Goal: Complete application form

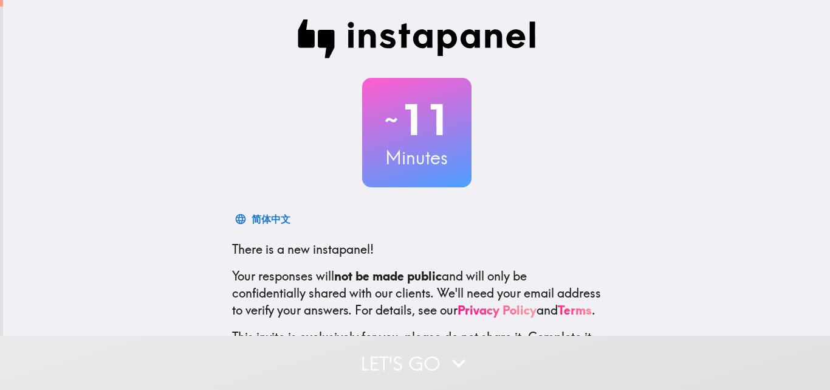
scroll to position [116, 0]
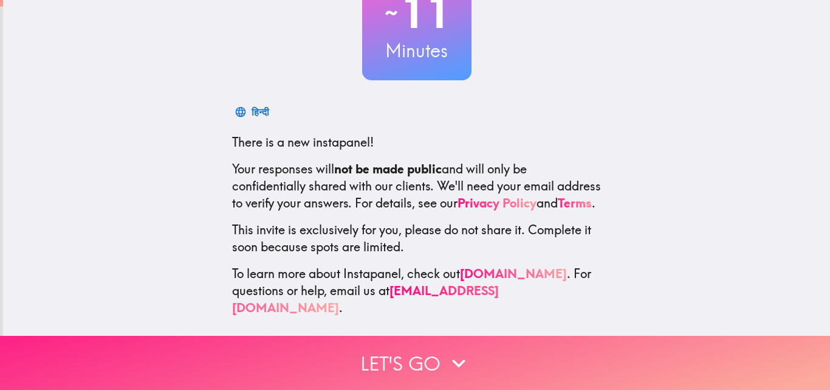
drag, startPoint x: 447, startPoint y: 359, endPoint x: 463, endPoint y: 329, distance: 33.5
click at [447, 359] on icon "button" at bounding box center [458, 362] width 27 height 27
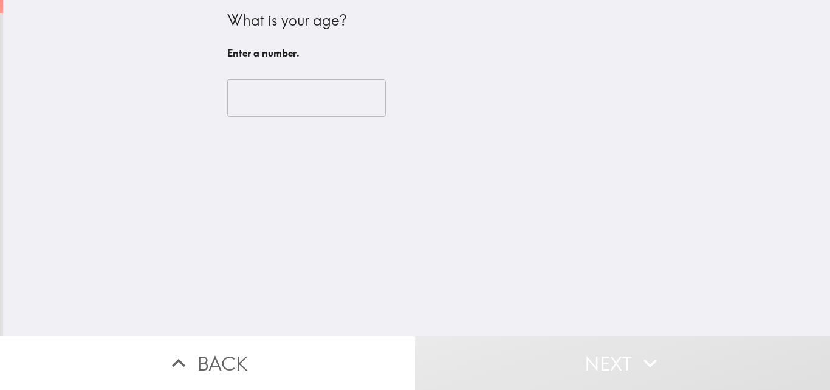
scroll to position [0, 0]
click at [275, 89] on input "number" at bounding box center [306, 98] width 159 height 38
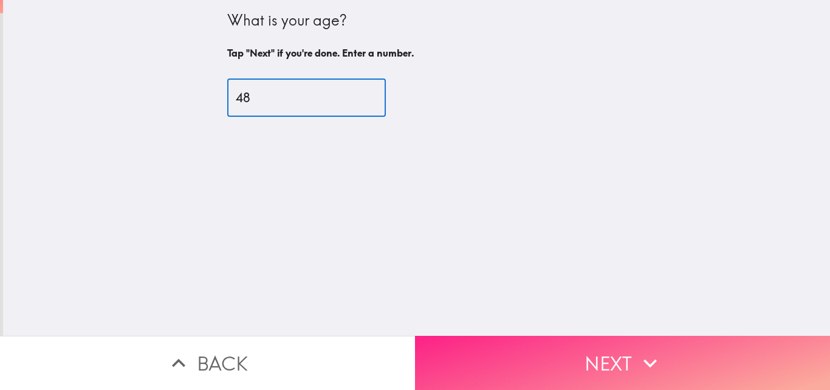
type input "48"
click at [647, 349] on icon "button" at bounding box center [650, 362] width 27 height 27
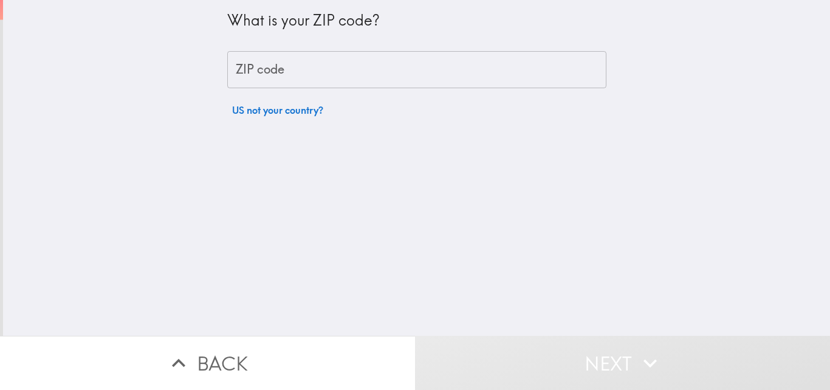
click at [307, 76] on input "ZIP code" at bounding box center [416, 70] width 379 height 38
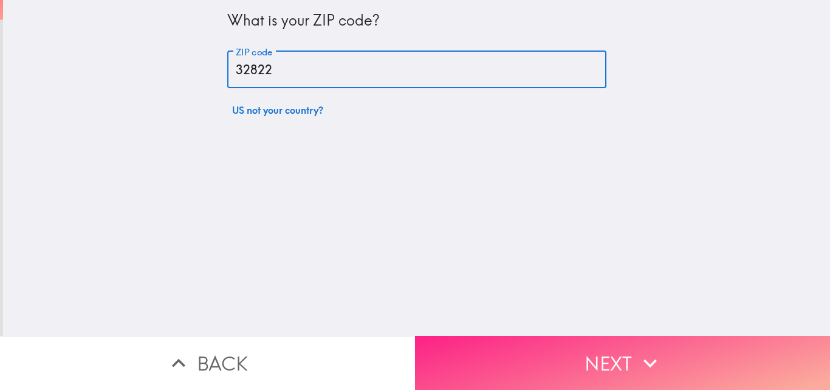
type input "32822"
click at [612, 357] on button "Next" at bounding box center [622, 362] width 415 height 54
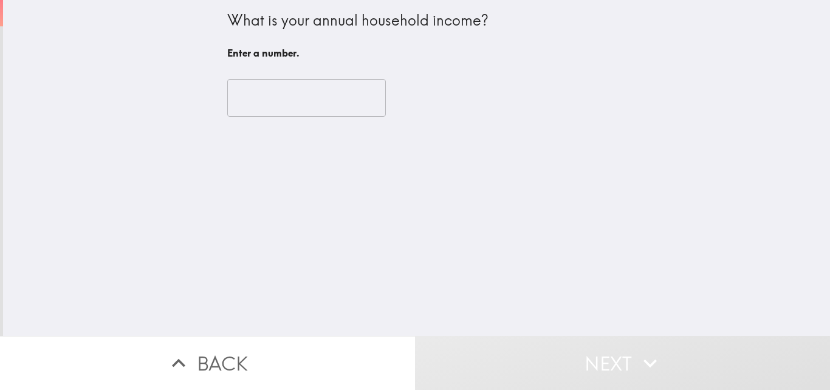
click at [306, 96] on input "number" at bounding box center [306, 98] width 159 height 38
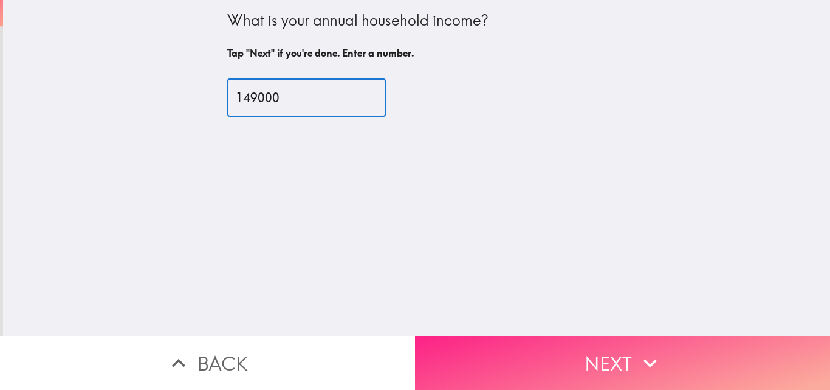
type input "149000"
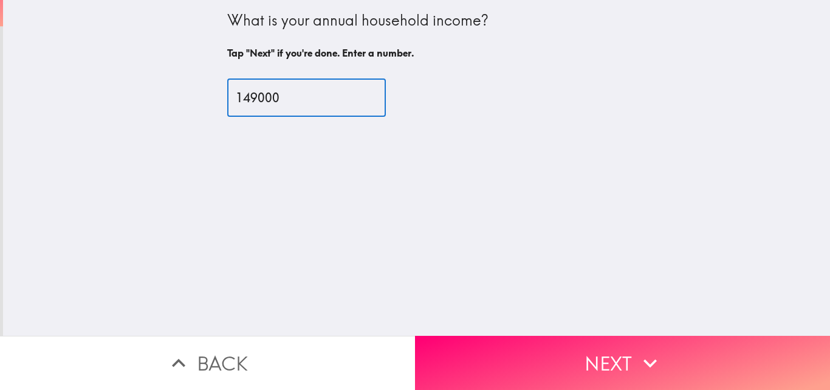
drag, startPoint x: 661, startPoint y: 352, endPoint x: 658, endPoint y: 345, distance: 7.9
click at [661, 351] on button "Next" at bounding box center [622, 362] width 415 height 54
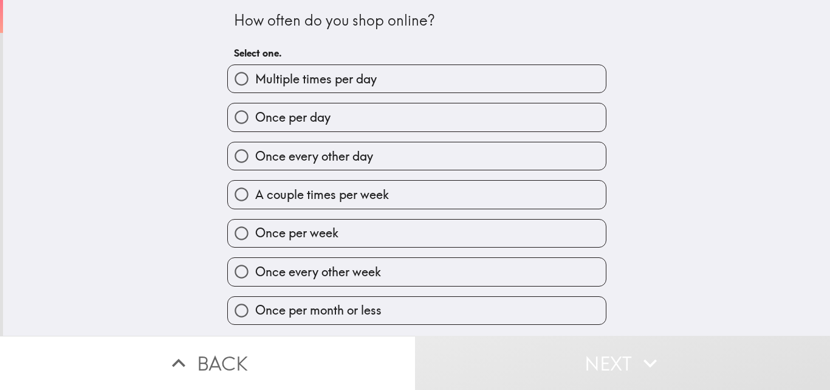
click at [295, 233] on span "Once per week" at bounding box center [296, 232] width 83 height 17
click at [255, 233] on input "Once per week" at bounding box center [241, 232] width 27 height 27
radio input "true"
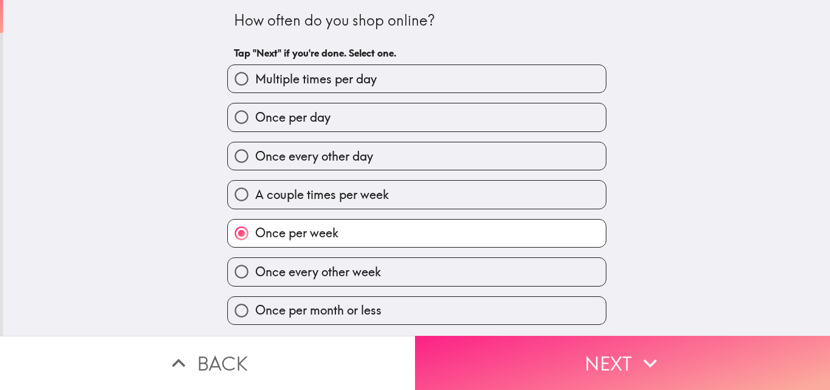
click at [596, 354] on button "Next" at bounding box center [622, 362] width 415 height 54
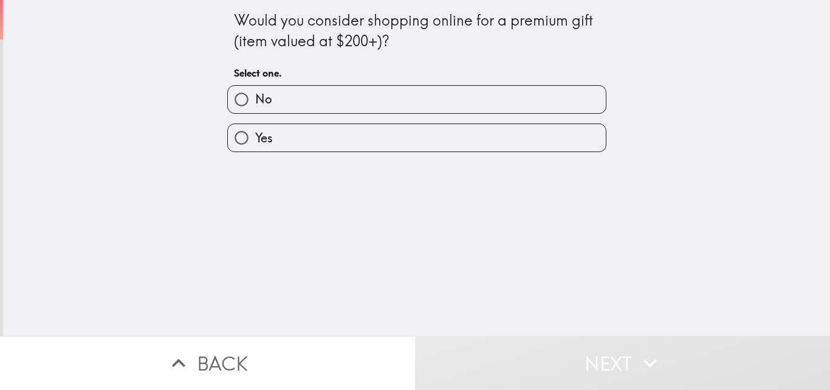
click at [360, 141] on label "Yes" at bounding box center [417, 137] width 378 height 27
click at [255, 141] on input "Yes" at bounding box center [241, 137] width 27 height 27
radio input "true"
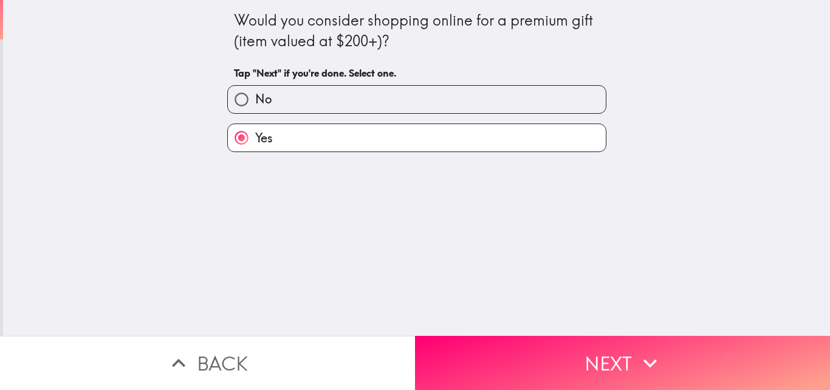
click at [653, 364] on icon "button" at bounding box center [650, 362] width 27 height 27
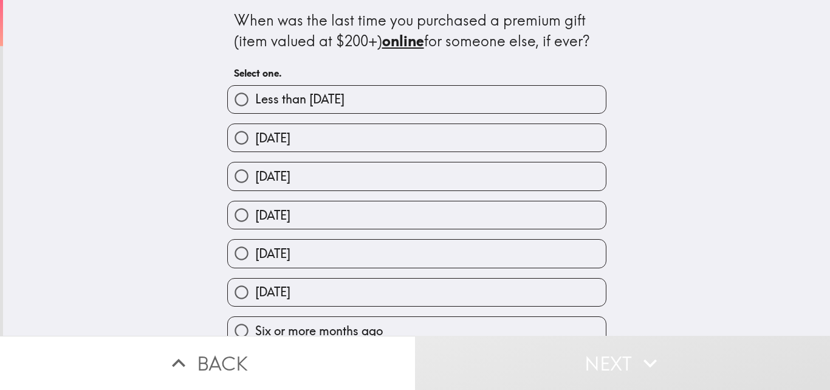
click at [290, 138] on span "[DATE]" at bounding box center [272, 137] width 35 height 17
click at [255, 138] on input "[DATE]" at bounding box center [241, 137] width 27 height 27
radio input "true"
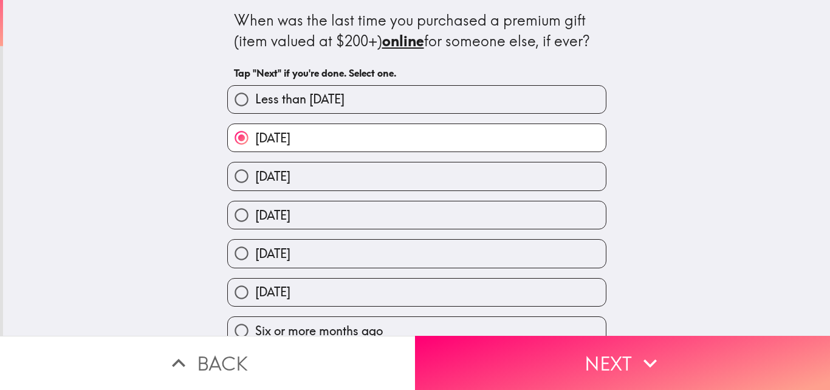
click at [611, 361] on button "Next" at bounding box center [622, 362] width 415 height 54
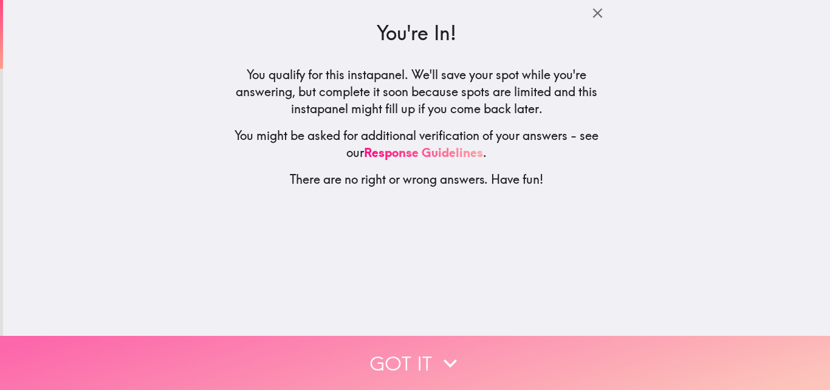
click at [450, 349] on icon "button" at bounding box center [450, 362] width 27 height 27
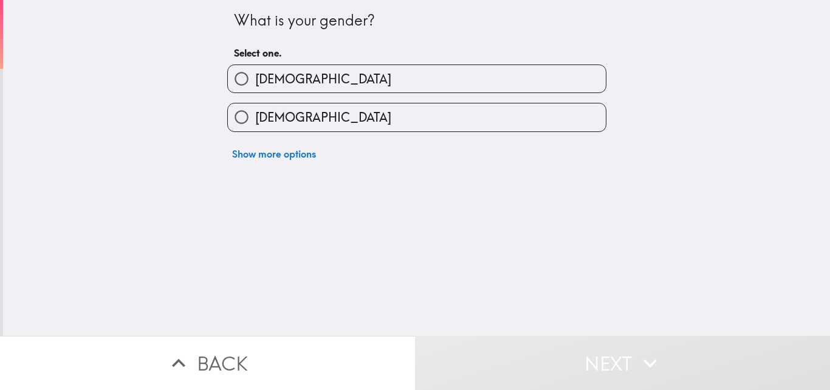
click at [304, 81] on label "[DEMOGRAPHIC_DATA]" at bounding box center [417, 78] width 378 height 27
click at [255, 81] on input "[DEMOGRAPHIC_DATA]" at bounding box center [241, 78] width 27 height 27
radio input "true"
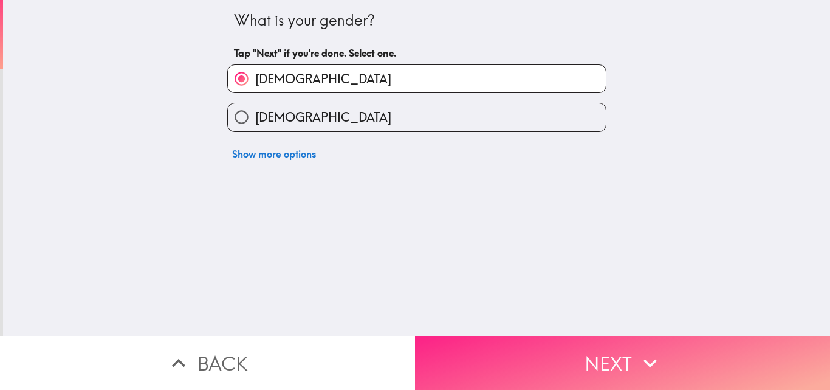
click at [548, 351] on button "Next" at bounding box center [622, 362] width 415 height 54
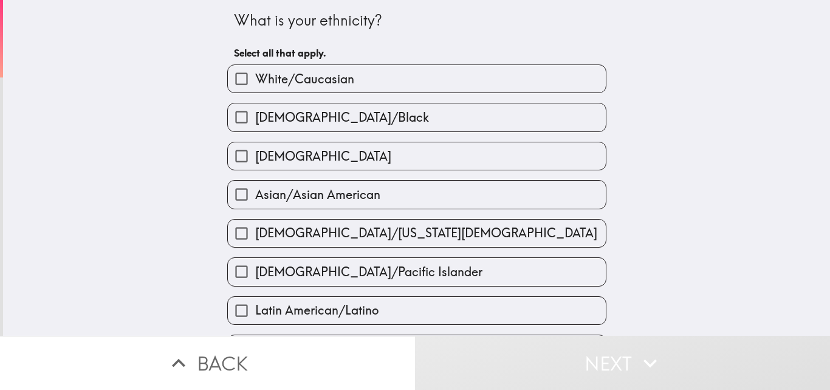
click at [296, 78] on span "White/Caucasian" at bounding box center [304, 78] width 99 height 17
click at [255, 78] on input "White/Caucasian" at bounding box center [241, 78] width 27 height 27
checkbox input "true"
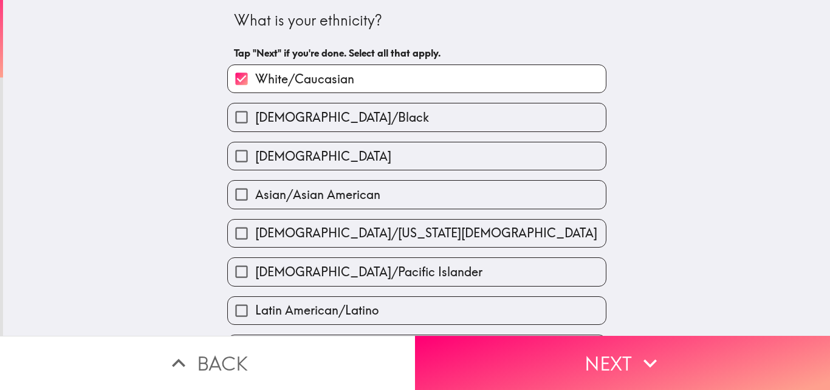
click at [565, 349] on button "Next" at bounding box center [622, 362] width 415 height 54
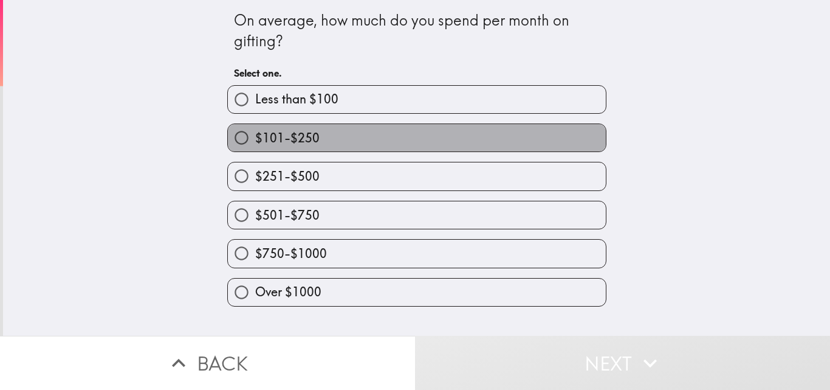
click at [274, 138] on span "$101-$250" at bounding box center [287, 137] width 64 height 17
click at [255, 138] on input "$101-$250" at bounding box center [241, 137] width 27 height 27
radio input "true"
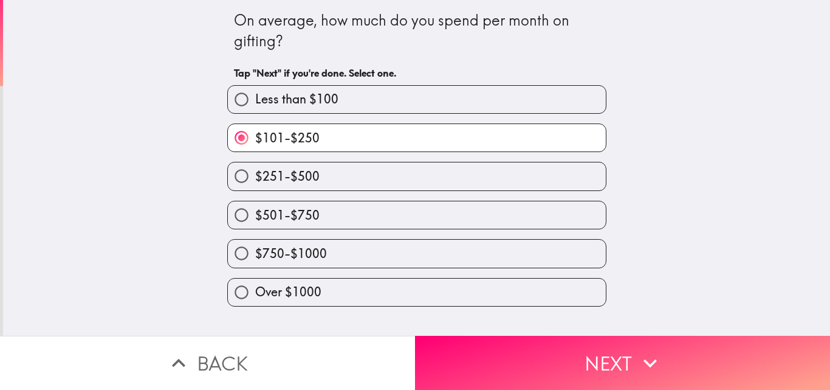
click at [637, 363] on icon "button" at bounding box center [650, 362] width 27 height 27
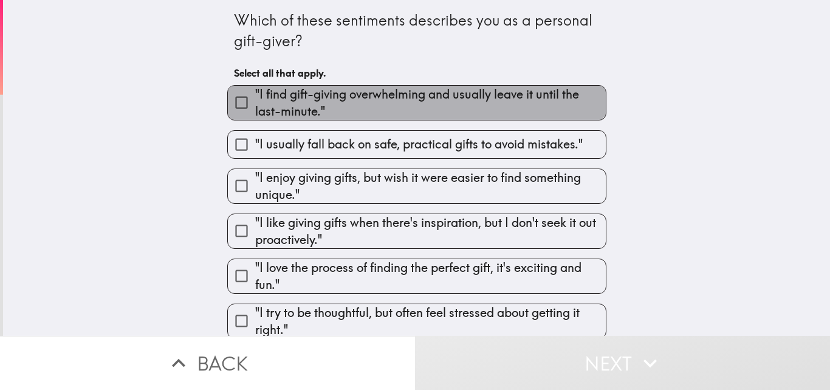
click at [416, 94] on span ""I find gift-giving overwhelming and usually leave it until the last-minute."" at bounding box center [430, 103] width 351 height 34
click at [255, 94] on input ""I find gift-giving overwhelming and usually leave it until the last-minute."" at bounding box center [241, 102] width 27 height 27
checkbox input "true"
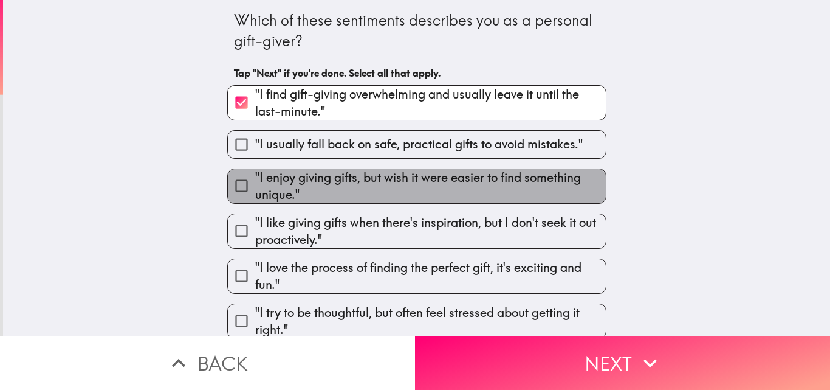
click at [402, 179] on span ""I enjoy giving gifts, but wish it were easier to find something unique."" at bounding box center [430, 186] width 351 height 34
click at [255, 179] on input ""I enjoy giving gifts, but wish it were easier to find something unique."" at bounding box center [241, 185] width 27 height 27
checkbox input "true"
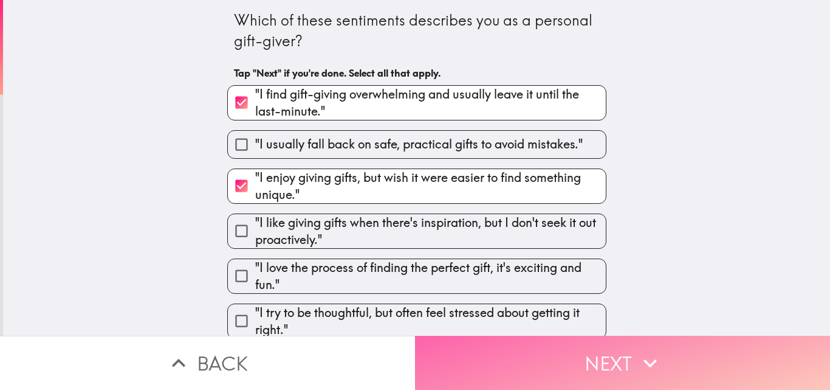
click at [611, 353] on button "Next" at bounding box center [622, 362] width 415 height 54
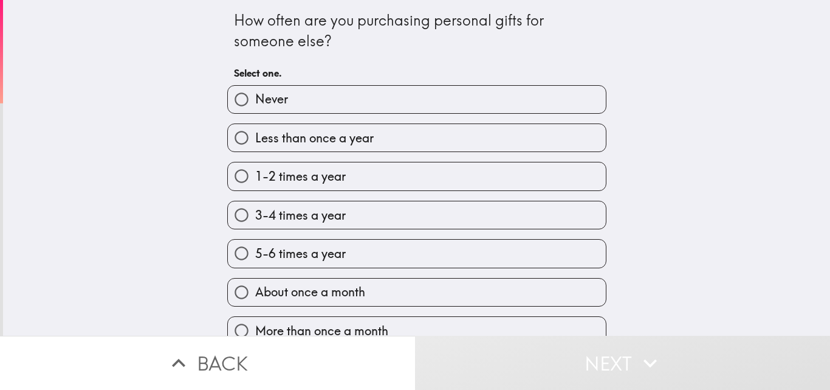
click at [302, 247] on span "5-6 times a year" at bounding box center [300, 253] width 91 height 17
click at [255, 247] on input "5-6 times a year" at bounding box center [241, 252] width 27 height 27
radio input "true"
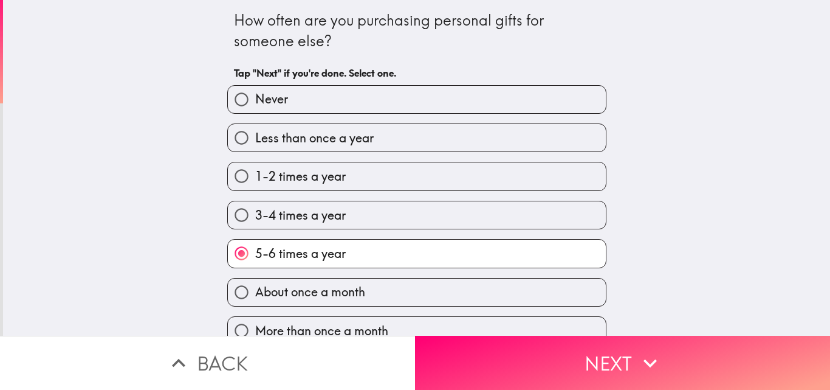
scroll to position [19, 0]
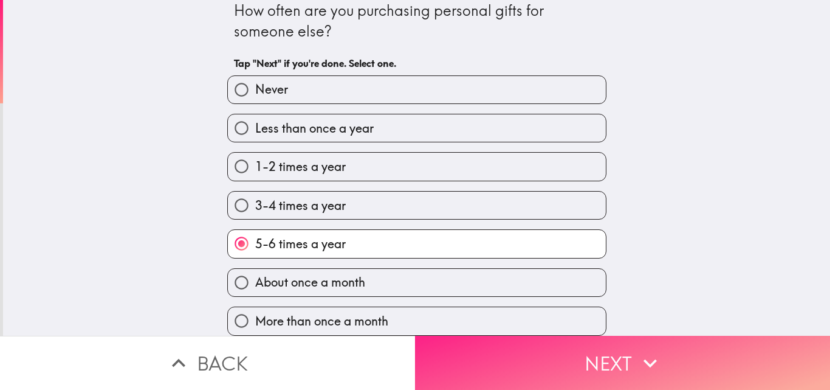
click at [591, 348] on button "Next" at bounding box center [622, 362] width 415 height 54
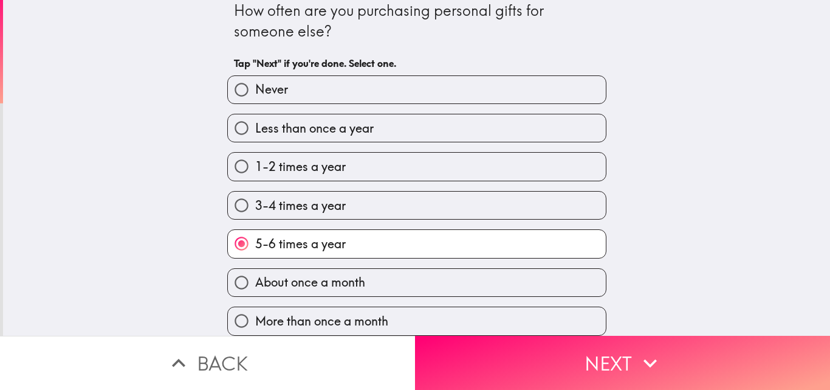
scroll to position [0, 0]
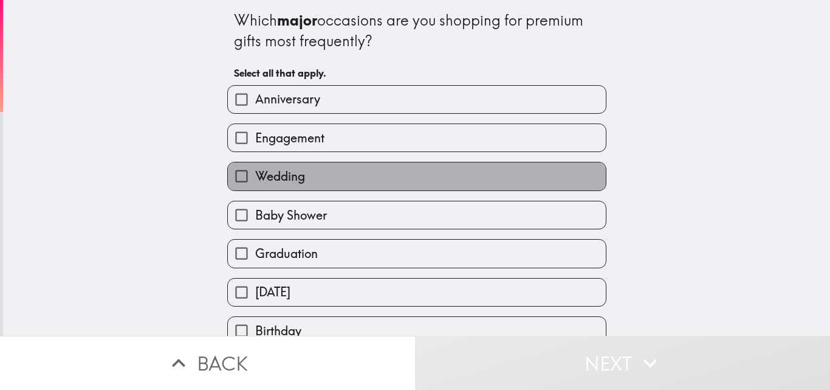
click at [333, 172] on label "Wedding" at bounding box center [417, 175] width 378 height 27
click at [255, 172] on input "Wedding" at bounding box center [241, 175] width 27 height 27
checkbox input "true"
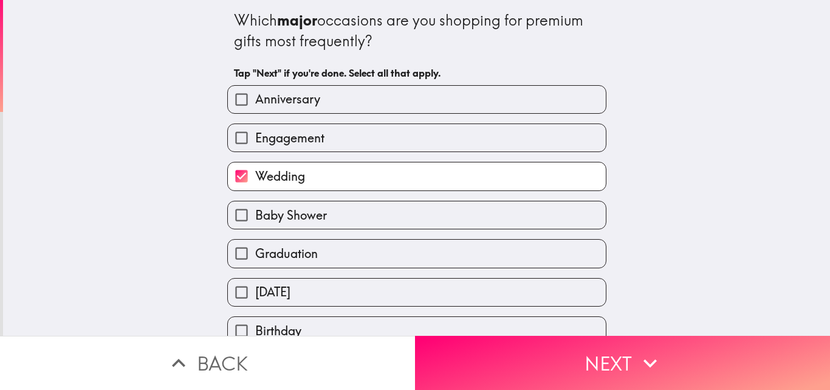
click at [295, 101] on span "Anniversary" at bounding box center [287, 99] width 65 height 17
click at [255, 101] on input "Anniversary" at bounding box center [241, 99] width 27 height 27
checkbox input "true"
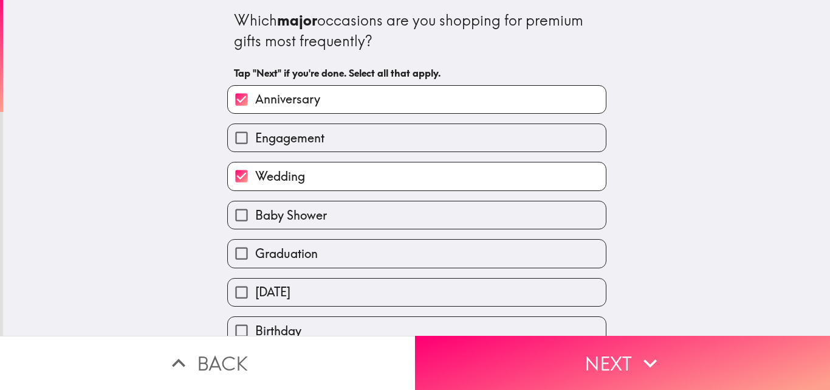
scroll to position [122, 0]
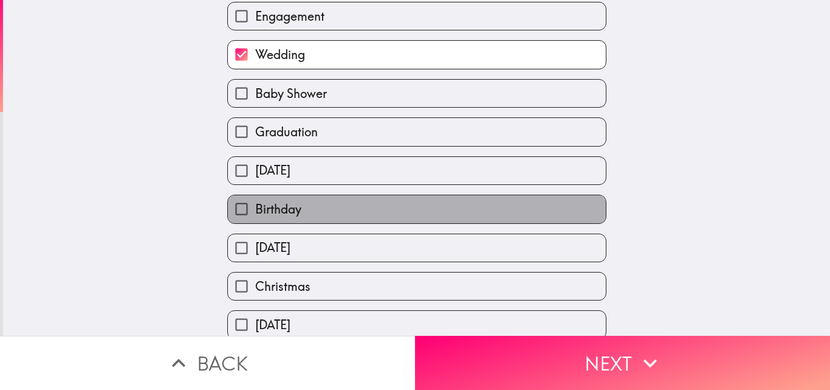
click at [288, 207] on span "Birthday" at bounding box center [278, 209] width 46 height 17
click at [255, 207] on input "Birthday" at bounding box center [241, 208] width 27 height 27
checkbox input "true"
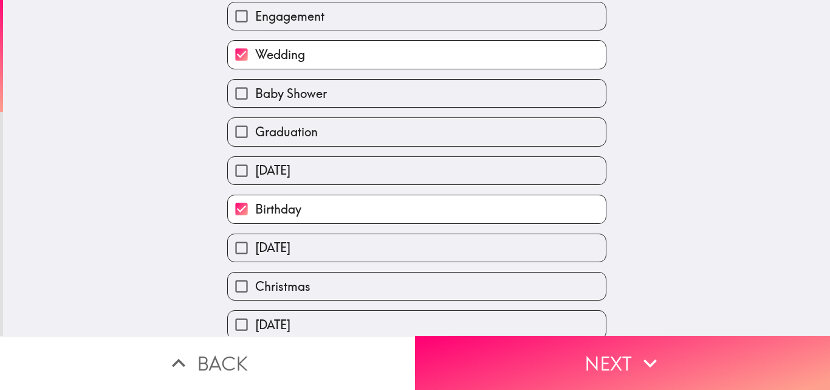
scroll to position [211, 0]
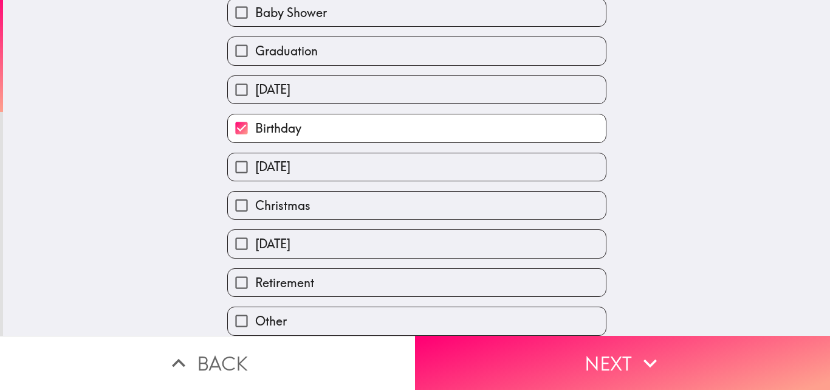
click at [290, 197] on span "Christmas" at bounding box center [282, 205] width 55 height 17
click at [255, 194] on input "Christmas" at bounding box center [241, 204] width 27 height 27
checkbox input "true"
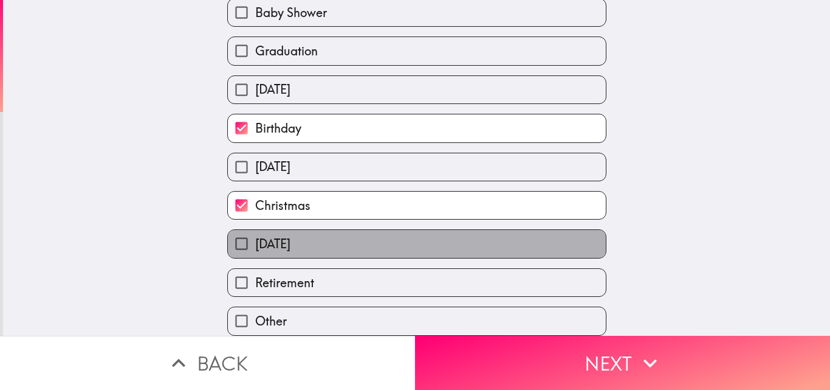
click at [344, 230] on label "[DATE]" at bounding box center [417, 243] width 378 height 27
click at [255, 230] on input "[DATE]" at bounding box center [241, 243] width 27 height 27
checkbox input "true"
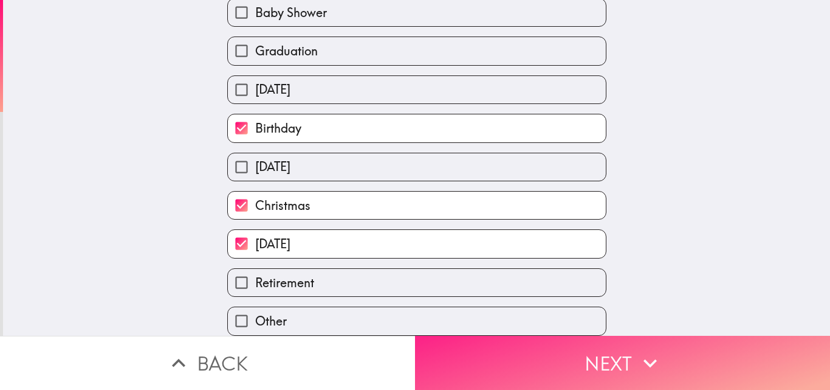
click at [564, 351] on button "Next" at bounding box center [622, 362] width 415 height 54
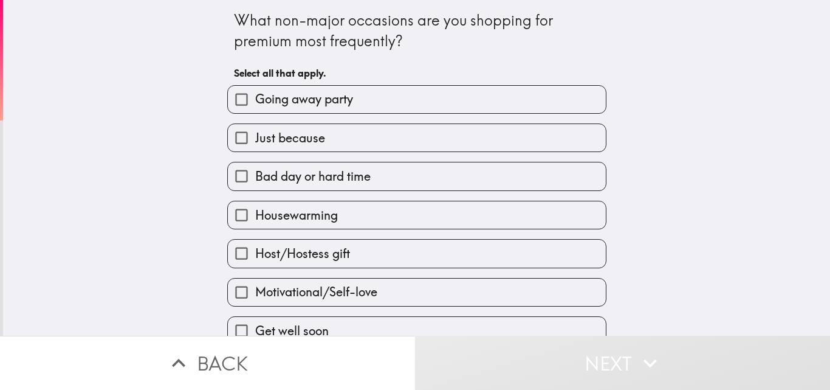
click at [317, 177] on span "Bad day or hard time" at bounding box center [312, 176] width 115 height 17
click at [255, 177] on input "Bad day or hard time" at bounding box center [241, 175] width 27 height 27
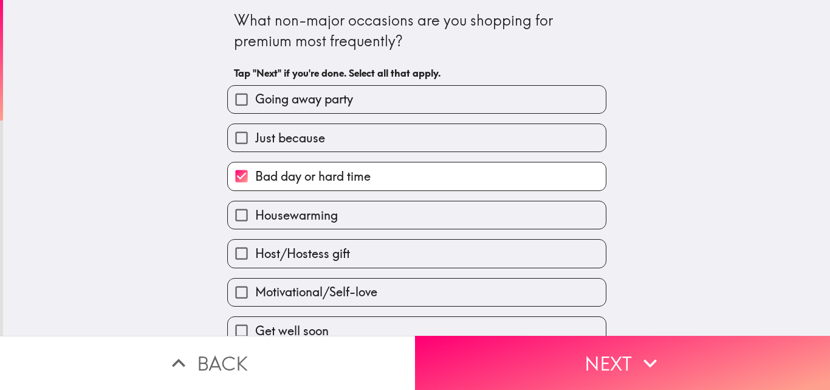
click at [375, 176] on label "Bad day or hard time" at bounding box center [417, 175] width 378 height 27
click at [255, 176] on input "Bad day or hard time" at bounding box center [241, 175] width 27 height 27
checkbox input "false"
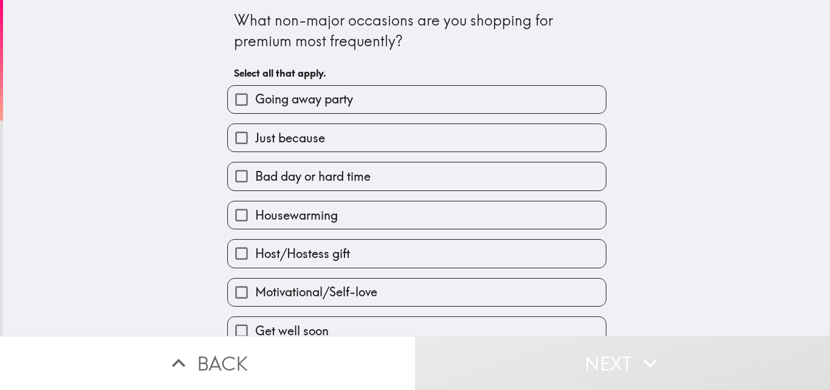
click at [331, 101] on span "Going away party" at bounding box center [304, 99] width 98 height 17
click at [255, 101] on input "Going away party" at bounding box center [241, 99] width 27 height 27
checkbox input "true"
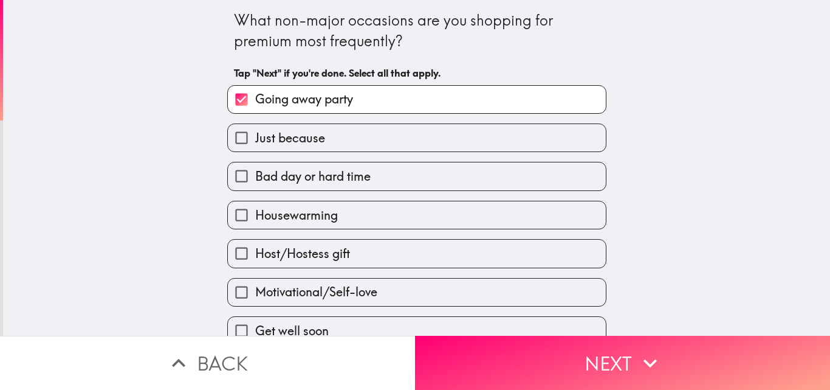
click at [310, 219] on span "Housewarming" at bounding box center [296, 215] width 83 height 17
click at [255, 219] on input "Housewarming" at bounding box center [241, 214] width 27 height 27
checkbox input "true"
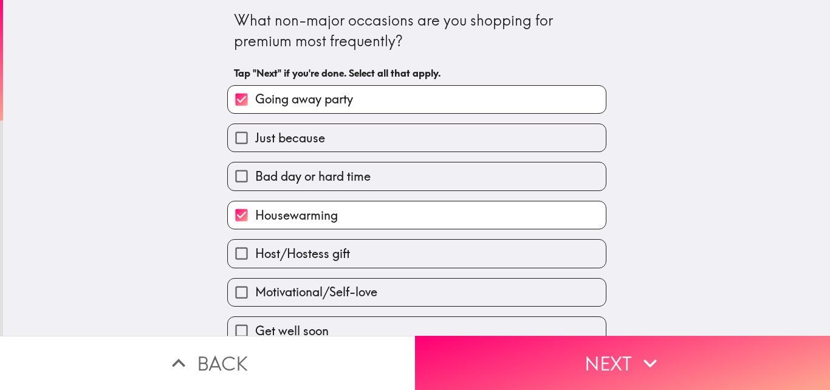
scroll to position [122, 0]
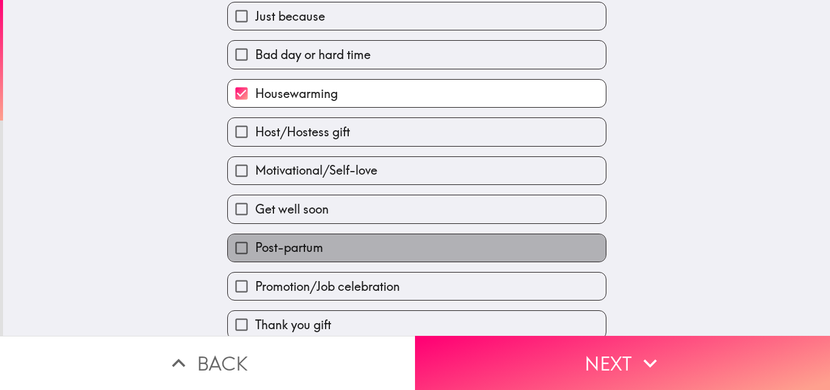
click at [311, 250] on span "Post-partum" at bounding box center [289, 247] width 68 height 17
click at [255, 250] on input "Post-partum" at bounding box center [241, 247] width 27 height 27
checkbox input "true"
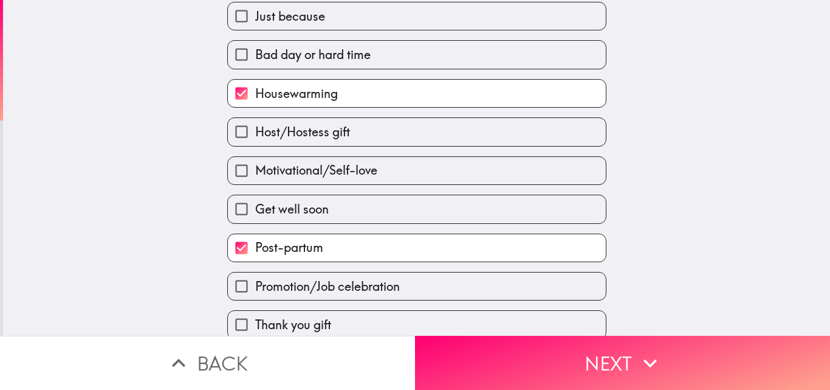
scroll to position [250, 0]
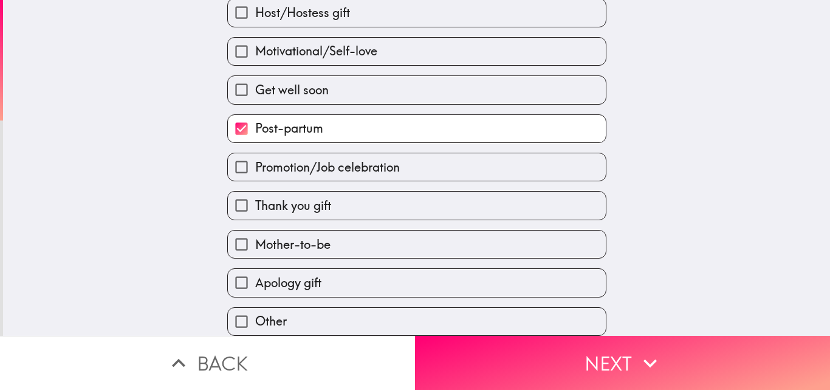
click at [290, 159] on span "Promotion/Job celebration" at bounding box center [327, 167] width 145 height 17
click at [255, 158] on input "Promotion/Job celebration" at bounding box center [241, 166] width 27 height 27
checkbox input "true"
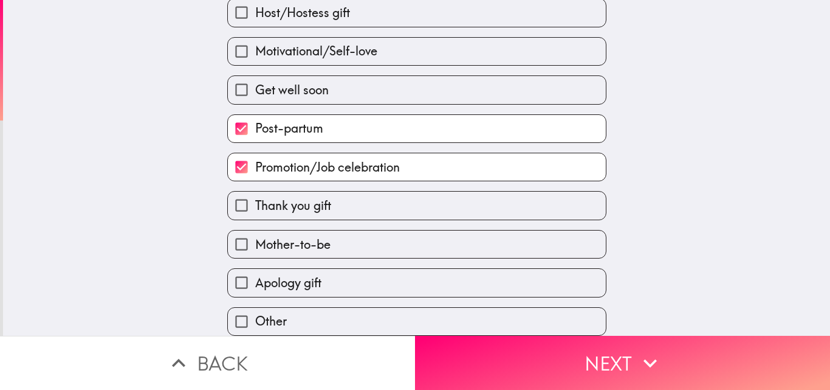
click at [292, 120] on span "Post-partum" at bounding box center [289, 128] width 68 height 17
click at [255, 118] on input "Post-partum" at bounding box center [241, 128] width 27 height 27
checkbox input "false"
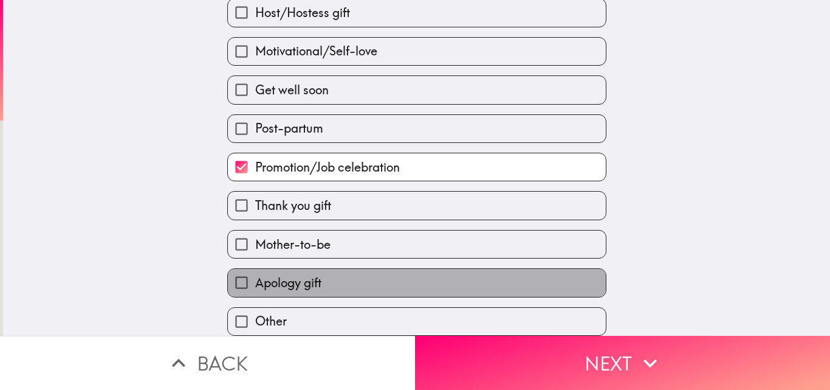
click at [303, 275] on span "Apology gift" at bounding box center [288, 282] width 66 height 17
click at [255, 275] on input "Apology gift" at bounding box center [241, 282] width 27 height 27
checkbox input "true"
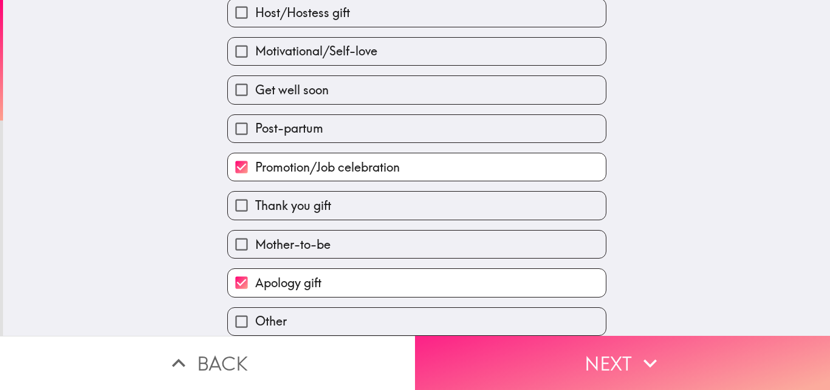
click at [561, 357] on button "Next" at bounding box center [622, 362] width 415 height 54
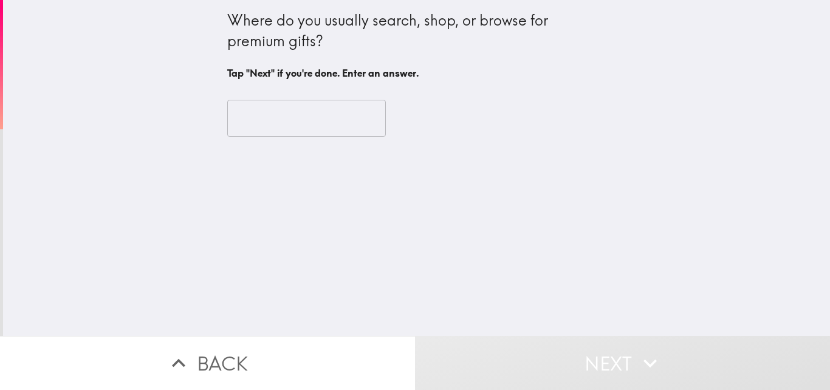
click at [270, 18] on div "Where do you usually search, shop, or browse for premium gifts?" at bounding box center [416, 30] width 379 height 41
drag, startPoint x: 270, startPoint y: 18, endPoint x: 235, endPoint y: 22, distance: 35.5
click at [235, 22] on div "Where do you usually search, shop, or browse for premium gifts?" at bounding box center [416, 30] width 379 height 41
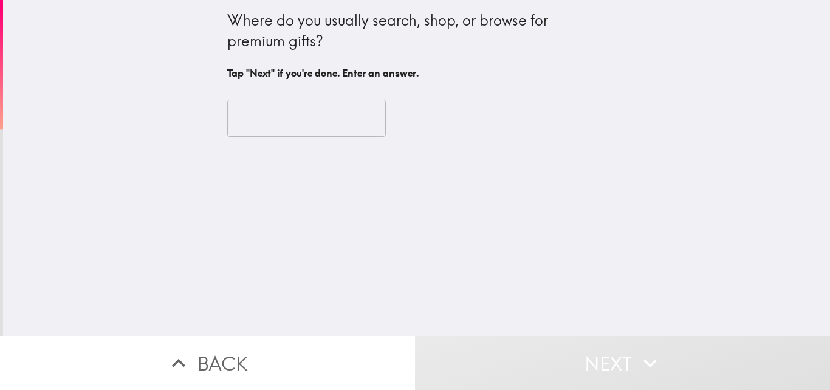
click at [235, 22] on div "Where do you usually search, shop, or browse for premium gifts?" at bounding box center [416, 30] width 379 height 41
click at [281, 119] on input "text" at bounding box center [306, 119] width 159 height 38
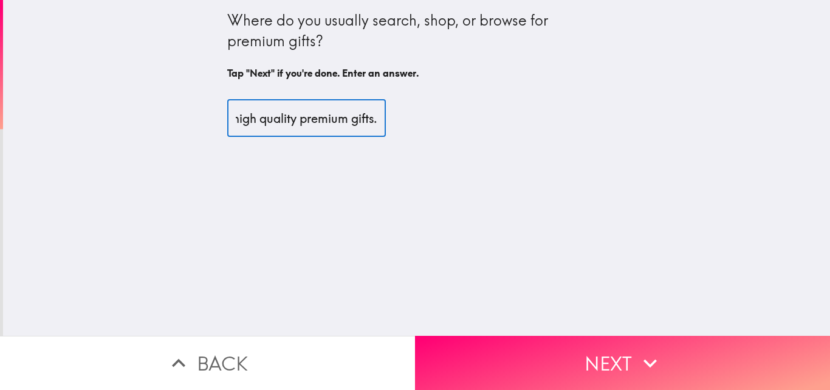
scroll to position [0, 498]
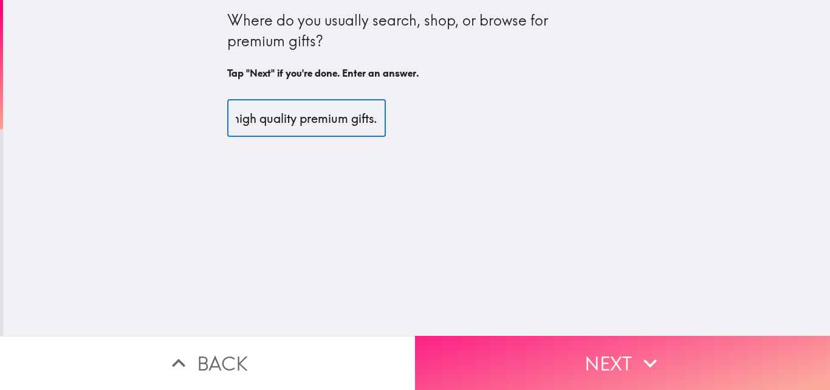
type input "I typically browse specialty online boutiques and major retailers like amazon f…"
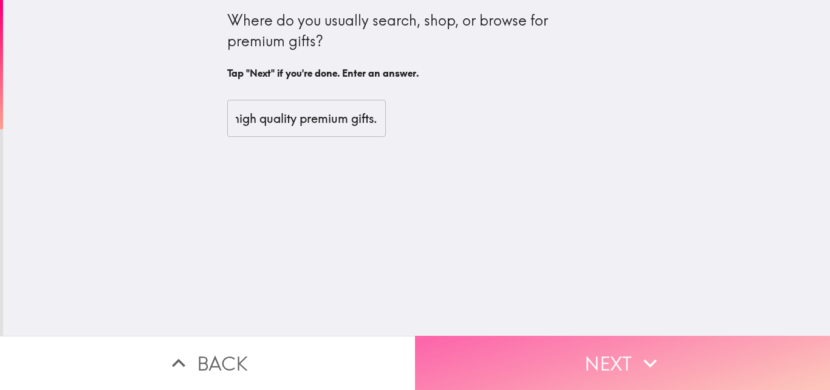
click at [637, 354] on icon "button" at bounding box center [650, 362] width 27 height 27
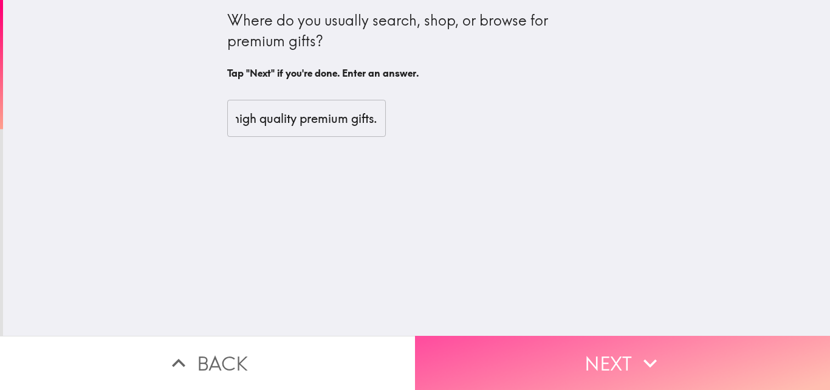
scroll to position [0, 0]
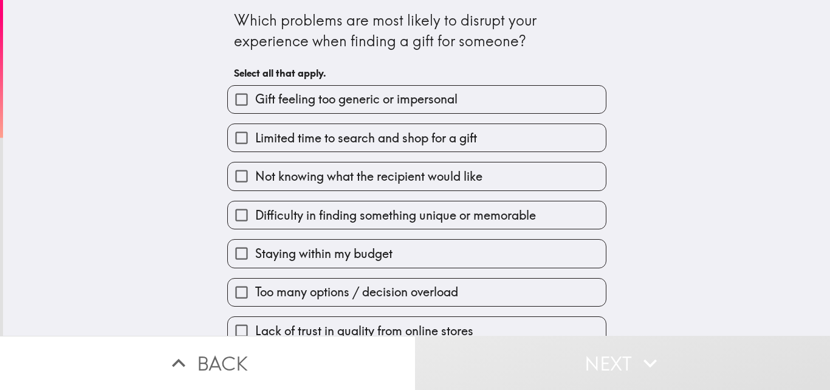
click at [317, 106] on span "Gift feeling too generic or impersonal" at bounding box center [356, 99] width 202 height 17
click at [255, 106] on input "Gift feeling too generic or impersonal" at bounding box center [241, 99] width 27 height 27
checkbox input "true"
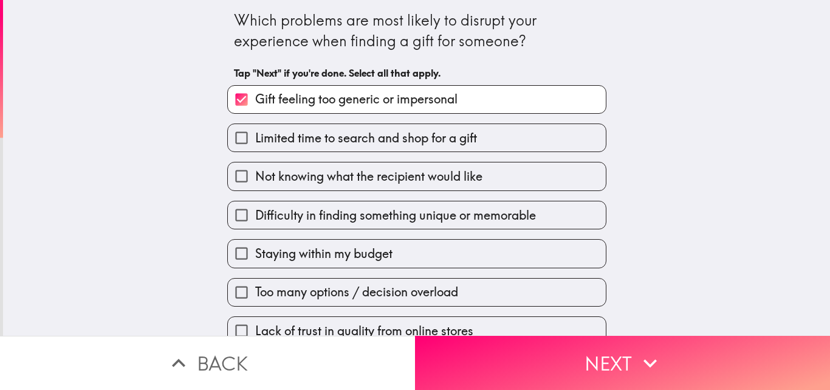
click at [266, 221] on span "Difficulty in finding something unique or memorable" at bounding box center [395, 215] width 281 height 17
click at [255, 221] on input "Difficulty in finding something unique or memorable" at bounding box center [241, 214] width 27 height 27
checkbox input "true"
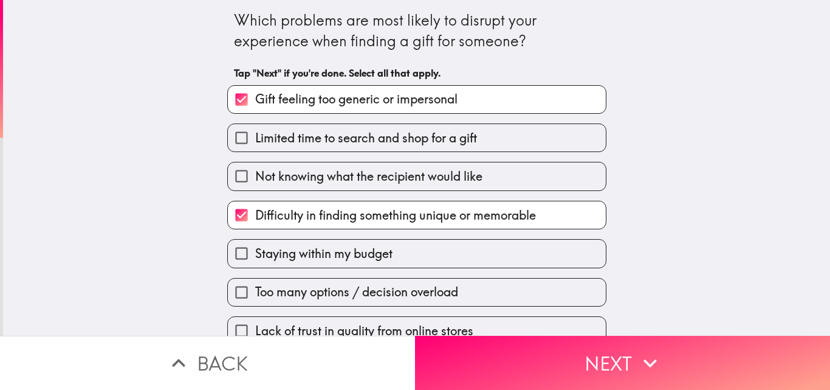
scroll to position [122, 0]
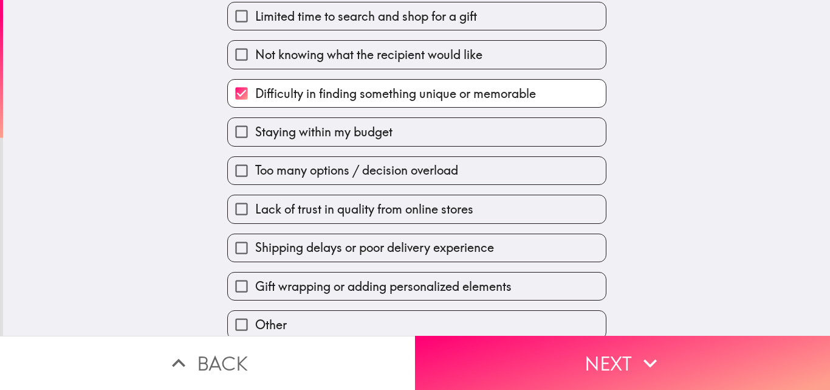
click at [281, 283] on span "Gift wrapping or adding personalized elements" at bounding box center [383, 286] width 256 height 17
click at [255, 283] on input "Gift wrapping or adding personalized elements" at bounding box center [241, 285] width 27 height 27
checkbox input "true"
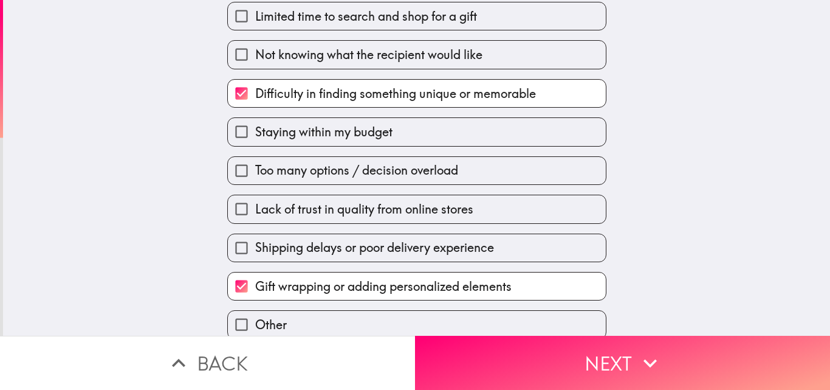
scroll to position [134, 0]
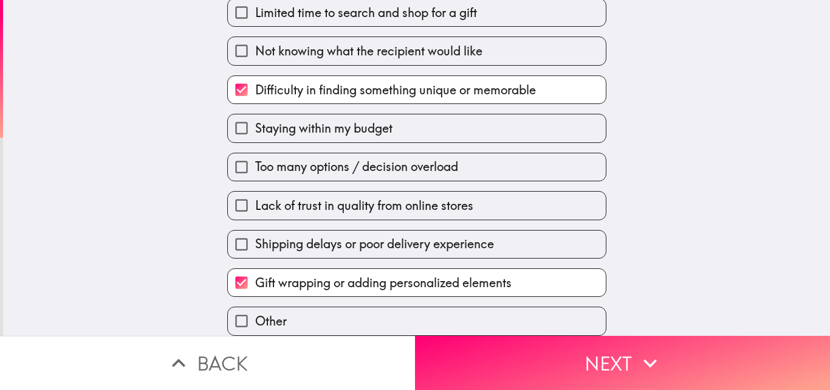
click at [324, 197] on span "Lack of trust in quality from online stores" at bounding box center [364, 205] width 218 height 17
click at [255, 196] on input "Lack of trust in quality from online stores" at bounding box center [241, 204] width 27 height 27
checkbox input "true"
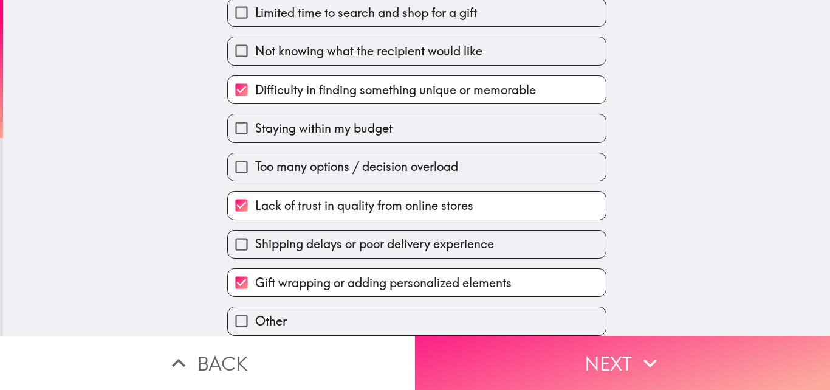
click at [663, 348] on button "Next" at bounding box center [622, 362] width 415 height 54
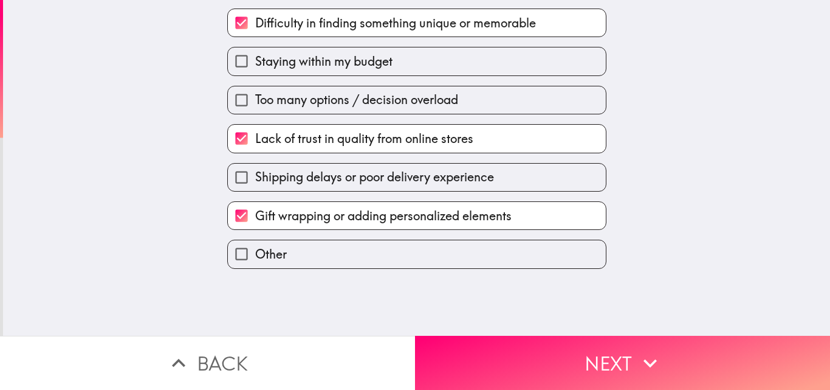
scroll to position [0, 0]
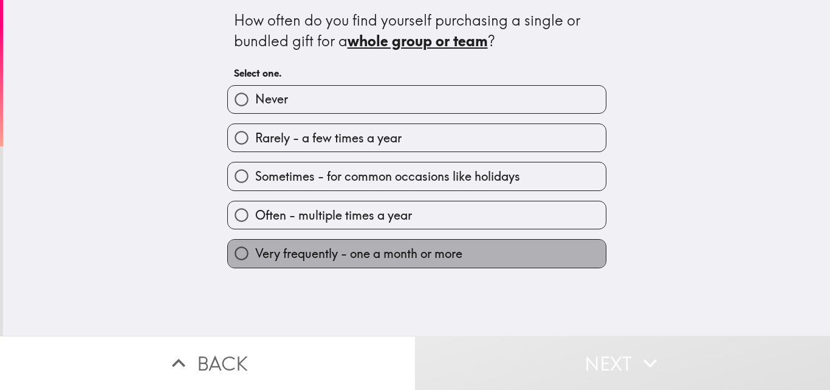
drag, startPoint x: 319, startPoint y: 253, endPoint x: 355, endPoint y: 262, distance: 37.4
click at [320, 253] on span "Very frequently - one a month or more" at bounding box center [358, 253] width 207 height 17
click at [255, 253] on input "Very frequently - one a month or more" at bounding box center [241, 252] width 27 height 27
radio input "true"
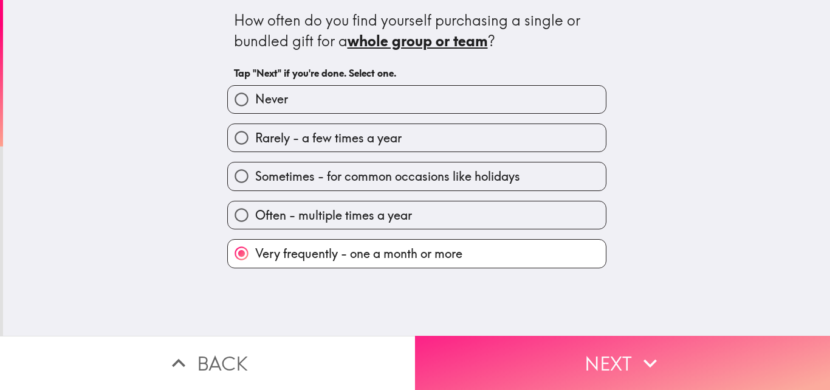
click at [637, 349] on icon "button" at bounding box center [650, 362] width 27 height 27
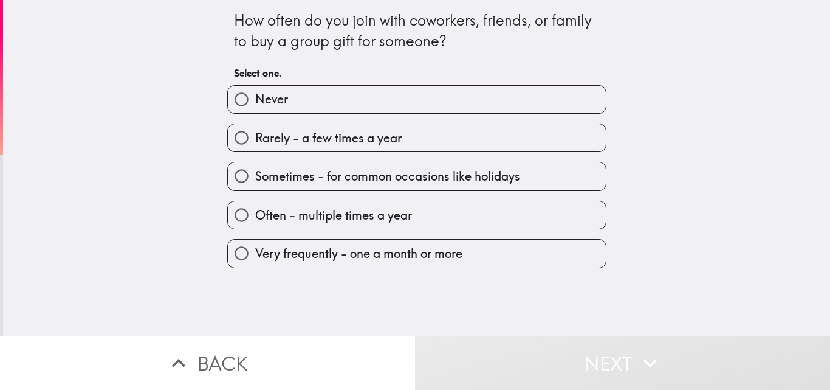
click at [280, 221] on span "Often - multiple times a year" at bounding box center [333, 215] width 157 height 17
click at [255, 221] on input "Often - multiple times a year" at bounding box center [241, 214] width 27 height 27
radio input "true"
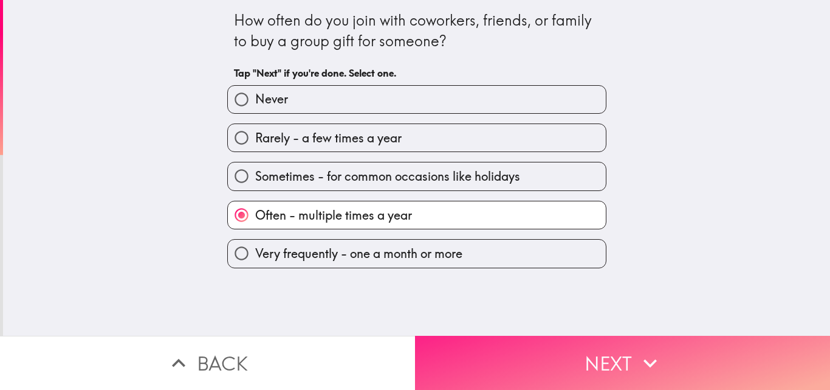
click at [600, 349] on button "Next" at bounding box center [622, 362] width 415 height 54
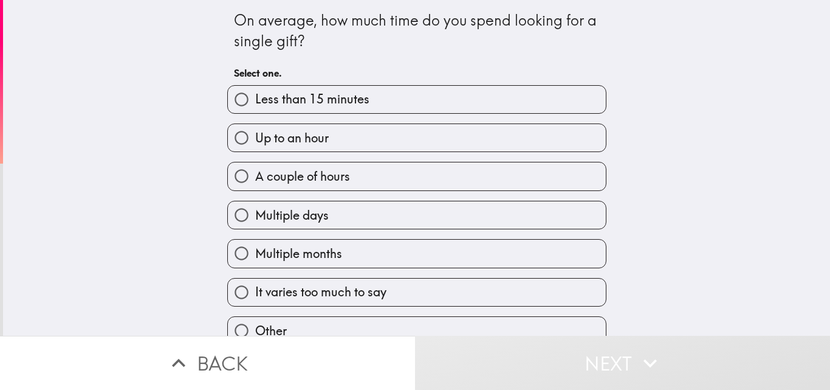
scroll to position [19, 0]
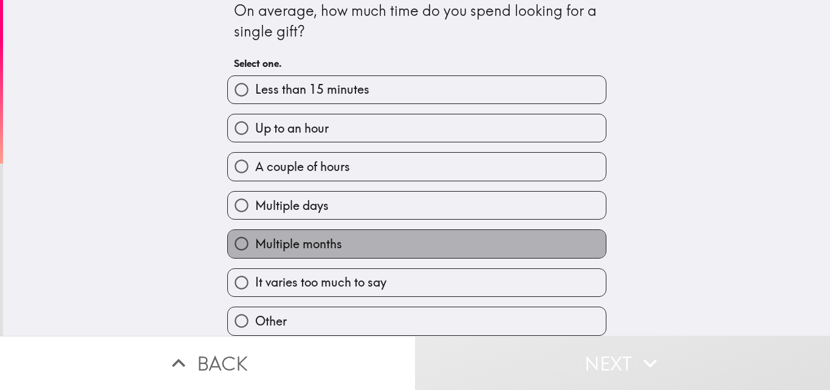
click at [315, 235] on span "Multiple months" at bounding box center [298, 243] width 87 height 17
click at [255, 235] on input "Multiple months" at bounding box center [241, 243] width 27 height 27
radio input "true"
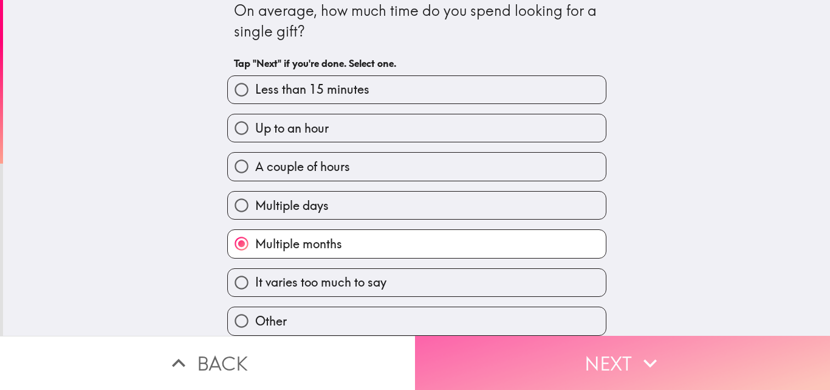
click at [655, 360] on icon "button" at bounding box center [650, 362] width 27 height 27
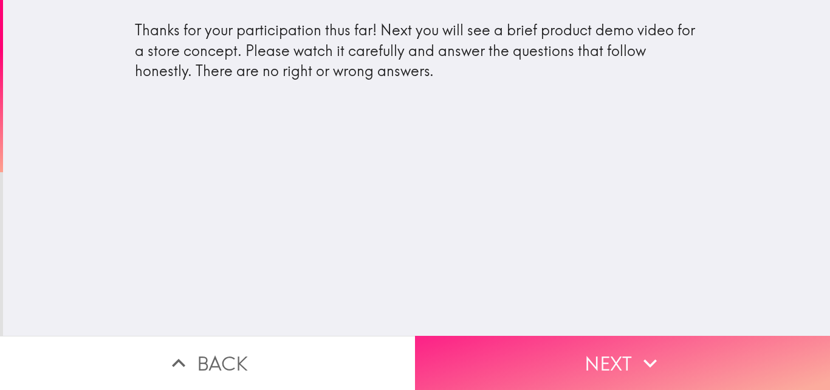
click at [639, 349] on icon "button" at bounding box center [650, 362] width 27 height 27
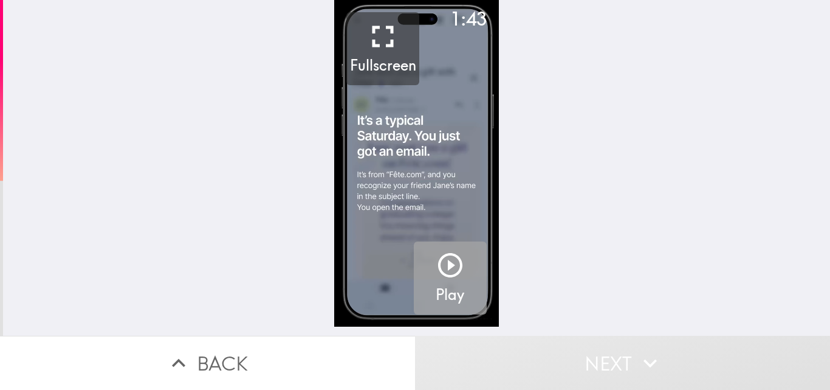
click at [444, 263] on icon "button" at bounding box center [450, 264] width 29 height 29
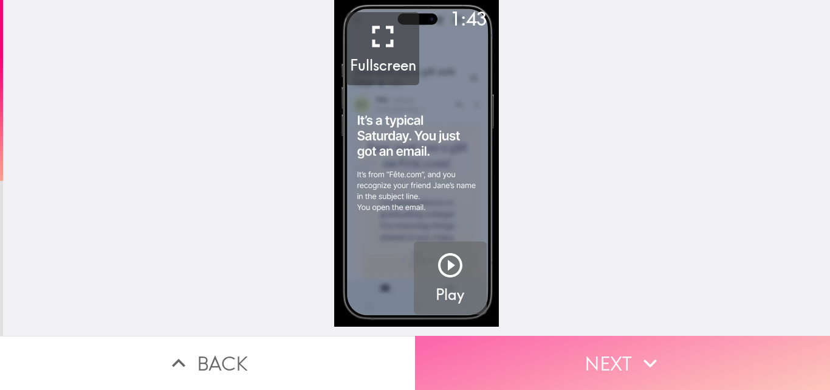
click at [650, 349] on icon "button" at bounding box center [650, 362] width 27 height 27
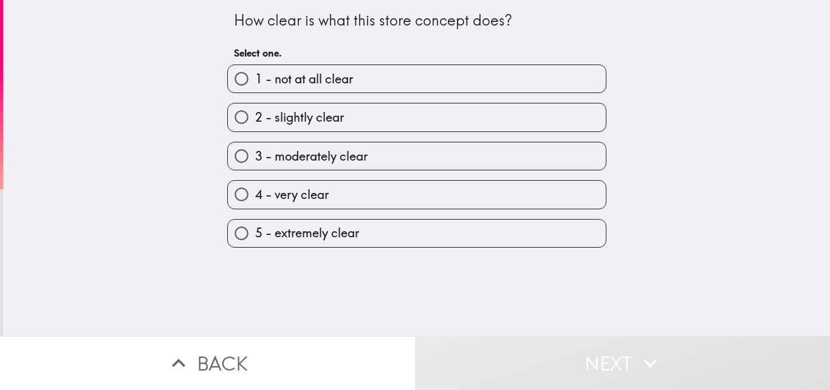
click at [318, 235] on span "5 - extremely clear" at bounding box center [307, 232] width 104 height 17
click at [255, 235] on input "5 - extremely clear" at bounding box center [241, 232] width 27 height 27
radio input "true"
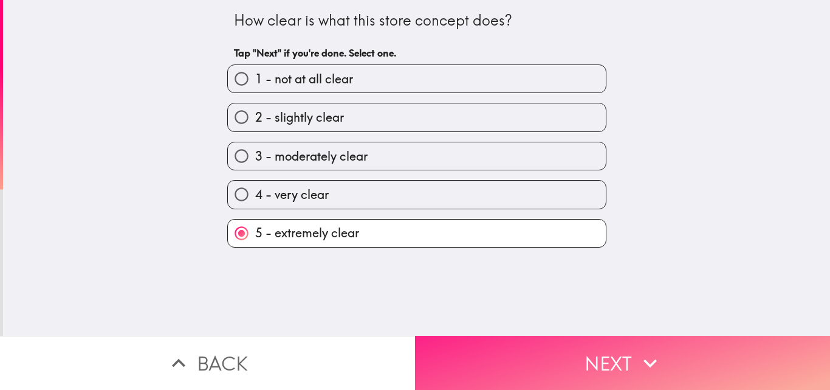
click at [651, 359] on icon "button" at bounding box center [650, 362] width 27 height 27
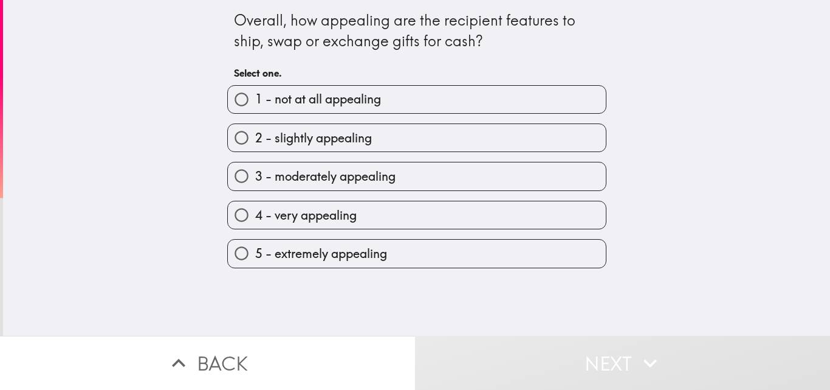
click at [385, 259] on label "5 - extremely appealing" at bounding box center [417, 252] width 378 height 27
click at [255, 259] on input "5 - extremely appealing" at bounding box center [241, 252] width 27 height 27
radio input "true"
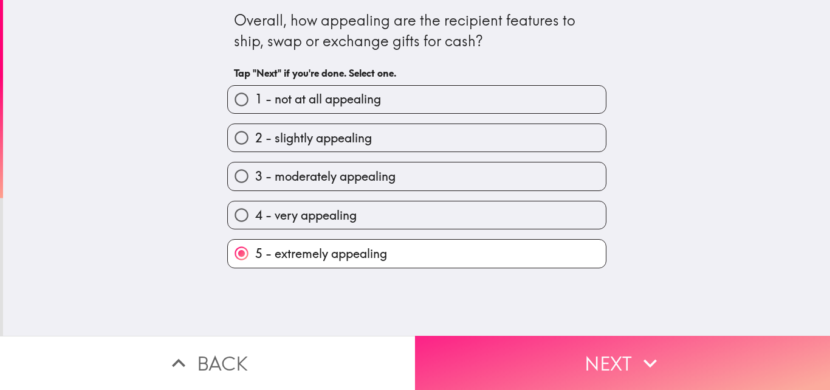
click at [611, 345] on button "Next" at bounding box center [622, 362] width 415 height 54
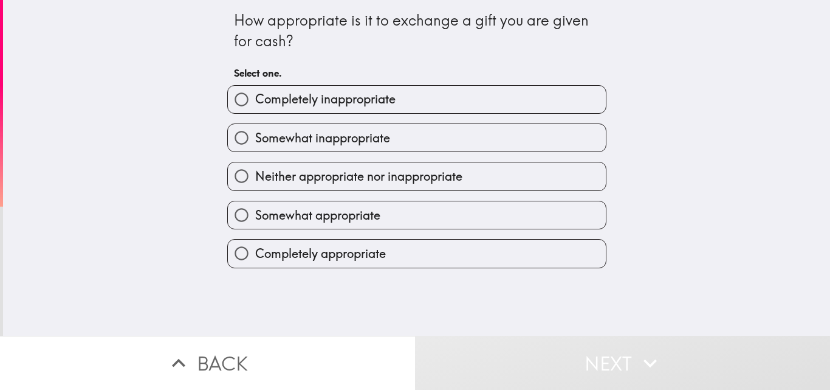
click at [389, 250] on label "Completely appropriate" at bounding box center [417, 252] width 378 height 27
click at [255, 250] on input "Completely appropriate" at bounding box center [241, 252] width 27 height 27
radio input "true"
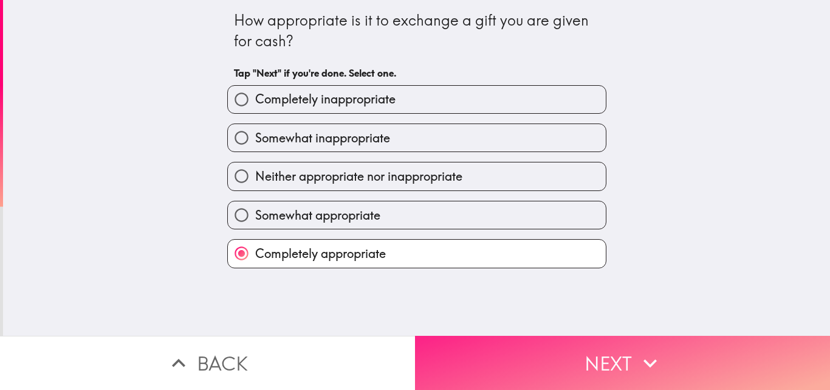
drag, startPoint x: 611, startPoint y: 350, endPoint x: 650, endPoint y: 356, distance: 39.4
click at [614, 351] on button "Next" at bounding box center [622, 362] width 415 height 54
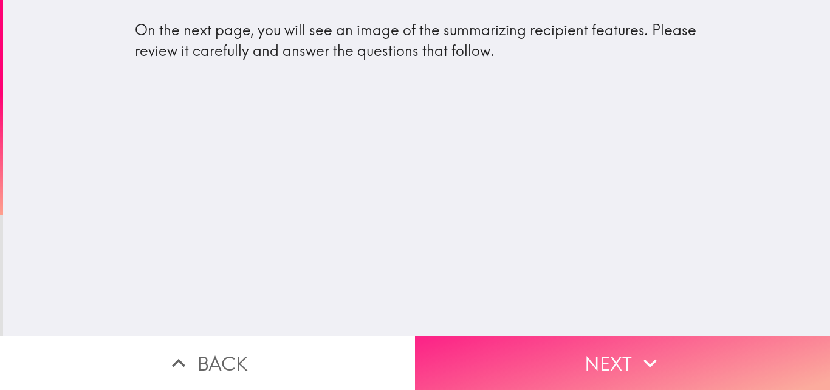
click at [663, 348] on button "Next" at bounding box center [622, 362] width 415 height 54
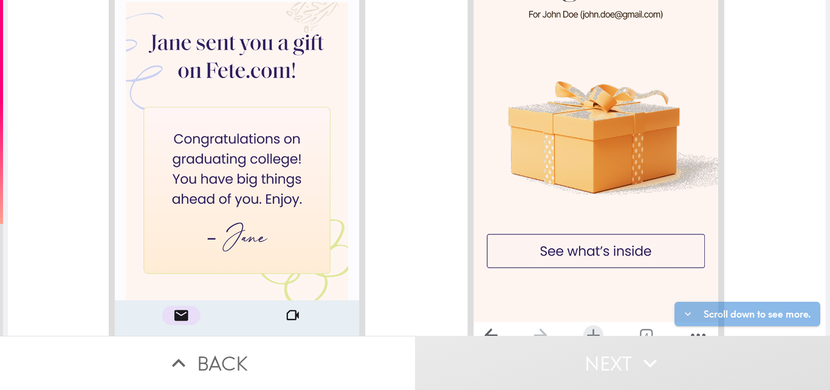
scroll to position [547, 0]
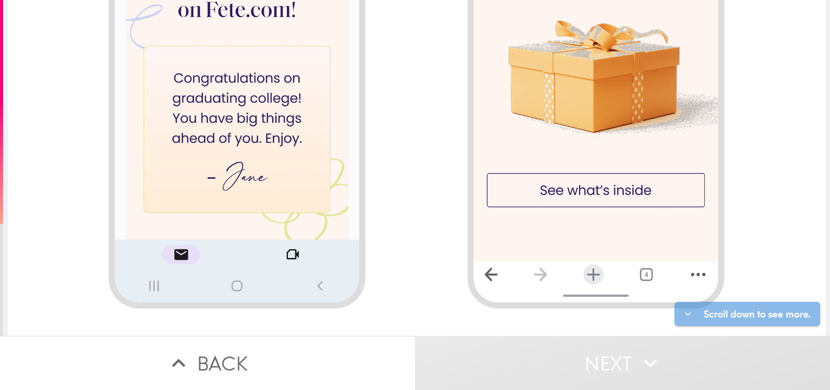
click at [605, 187] on div at bounding box center [417, 265] width 818 height 1624
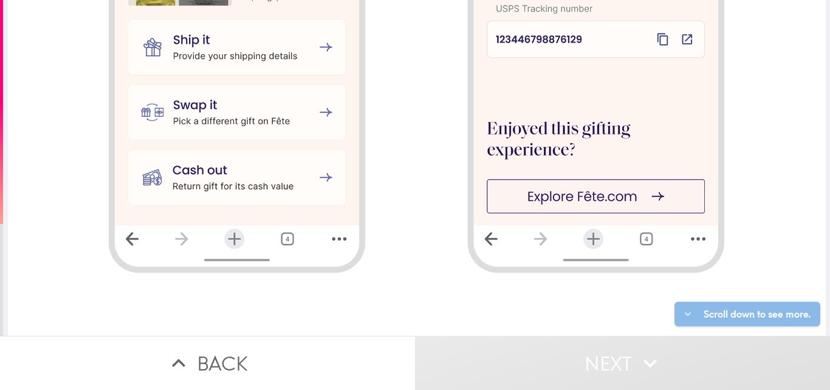
scroll to position [1307, 0]
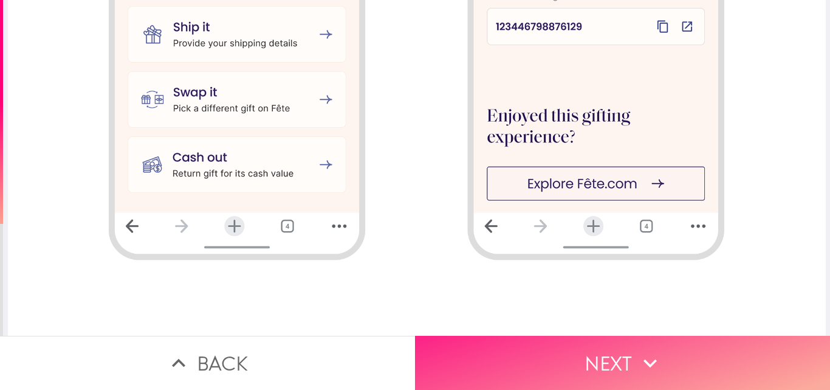
click at [603, 346] on button "Next" at bounding box center [622, 362] width 415 height 54
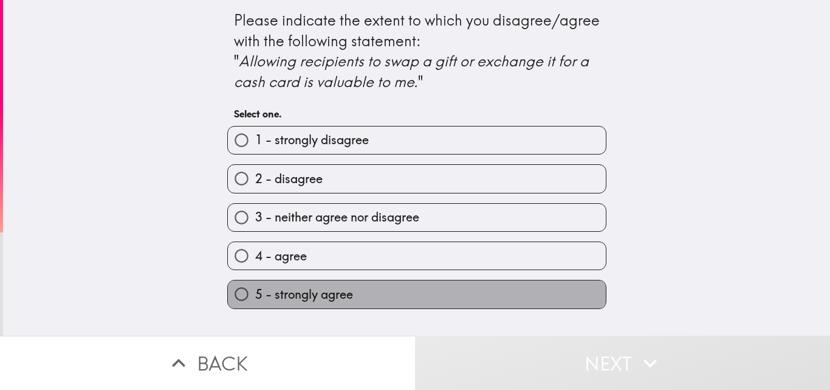
click at [308, 297] on span "5 - strongly agree" at bounding box center [304, 294] width 98 height 17
click at [255, 297] on input "5 - strongly agree" at bounding box center [241, 293] width 27 height 27
radio input "true"
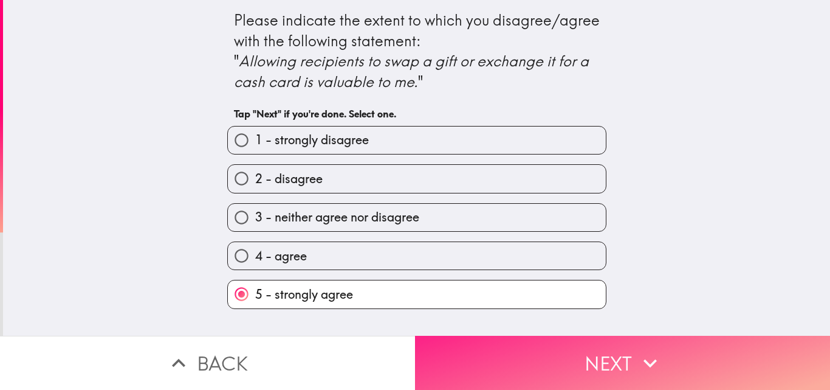
click at [596, 345] on button "Next" at bounding box center [622, 362] width 415 height 54
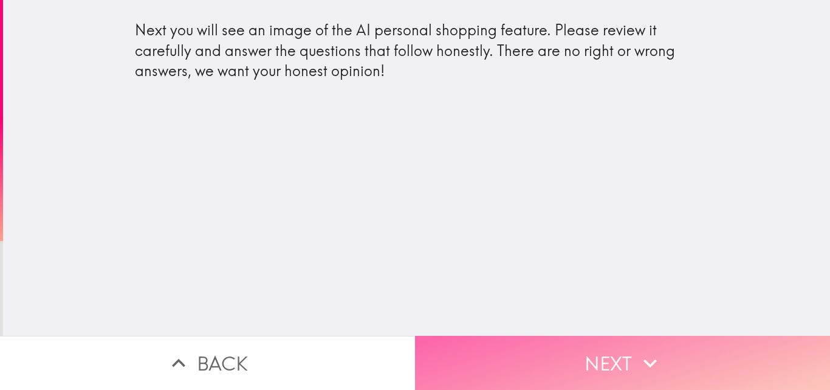
click at [605, 345] on button "Next" at bounding box center [622, 362] width 415 height 54
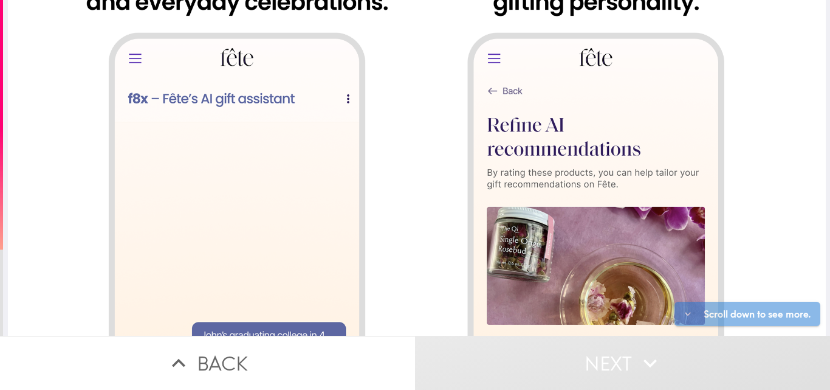
scroll to position [1033, 0]
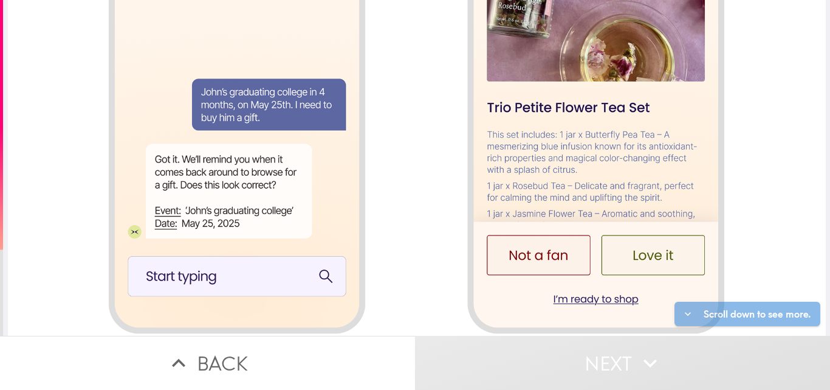
scroll to position [1307, 0]
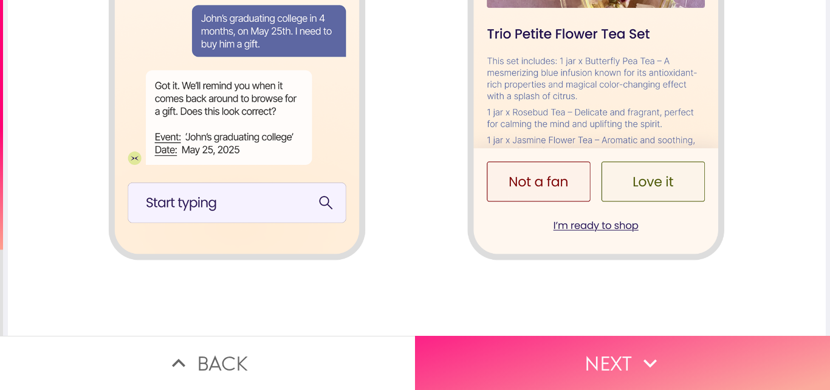
drag, startPoint x: 613, startPoint y: 352, endPoint x: 570, endPoint y: 354, distance: 42.6
click at [613, 352] on button "Next" at bounding box center [622, 362] width 415 height 54
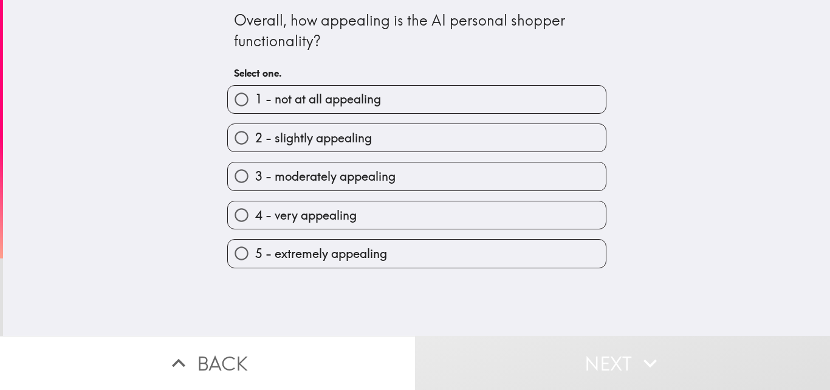
click at [317, 255] on span "5 - extremely appealing" at bounding box center [321, 253] width 132 height 17
click at [255, 255] on input "5 - extremely appealing" at bounding box center [241, 252] width 27 height 27
radio input "true"
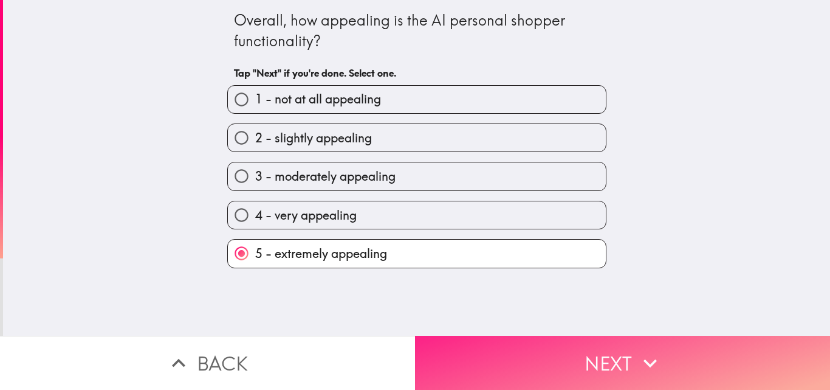
click at [628, 359] on button "Next" at bounding box center [622, 362] width 415 height 54
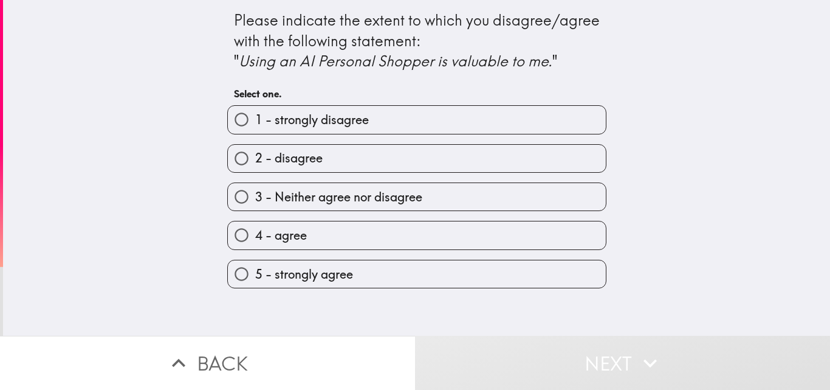
click at [373, 278] on label "5 - strongly agree" at bounding box center [417, 273] width 378 height 27
click at [255, 278] on input "5 - strongly agree" at bounding box center [241, 273] width 27 height 27
radio input "true"
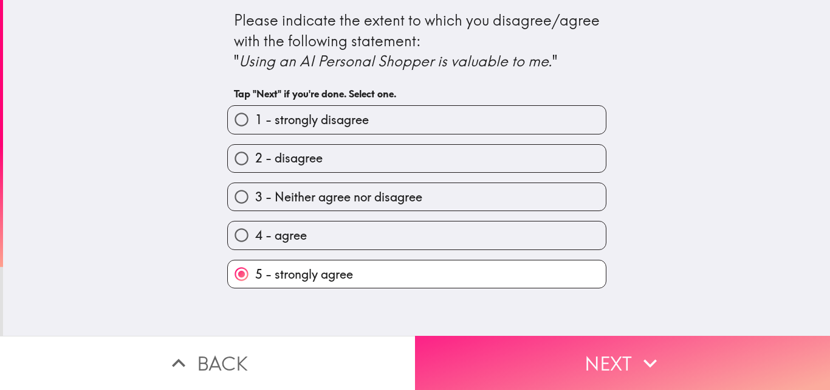
click at [639, 357] on icon "button" at bounding box center [650, 362] width 27 height 27
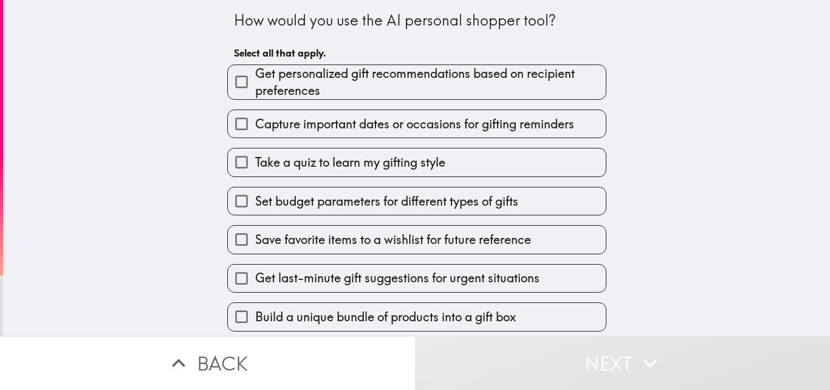
click at [333, 154] on span "Take a quiz to learn my gifting style" at bounding box center [350, 162] width 190 height 17
click at [255, 154] on input "Take a quiz to learn my gifting style" at bounding box center [241, 161] width 27 height 27
checkbox input "true"
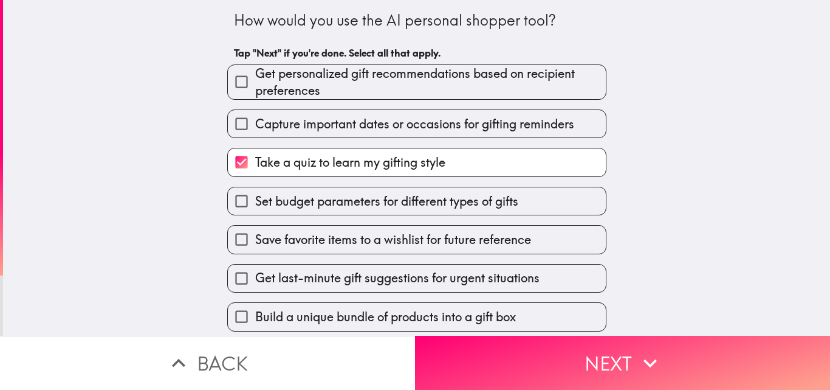
scroll to position [122, 0]
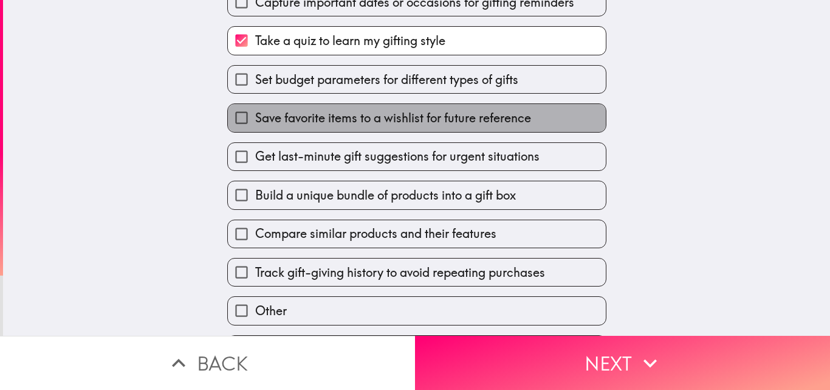
click at [300, 120] on span "Save favorite items to a wishlist for future reference" at bounding box center [393, 117] width 276 height 17
click at [255, 120] on input "Save favorite items to a wishlist for future reference" at bounding box center [241, 117] width 27 height 27
checkbox input "true"
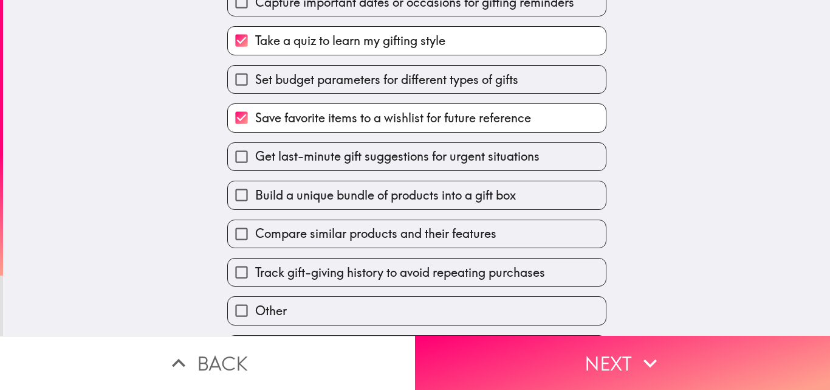
click at [292, 232] on span "Compare similar products and their features" at bounding box center [375, 233] width 241 height 17
click at [255, 232] on input "Compare similar products and their features" at bounding box center [241, 233] width 27 height 27
checkbox input "true"
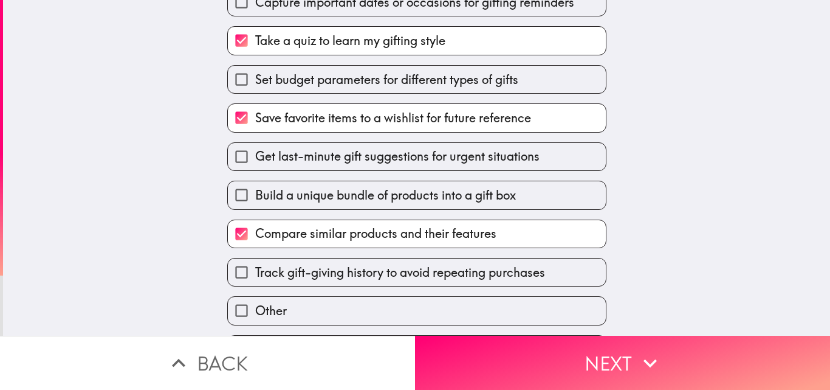
scroll to position [159, 0]
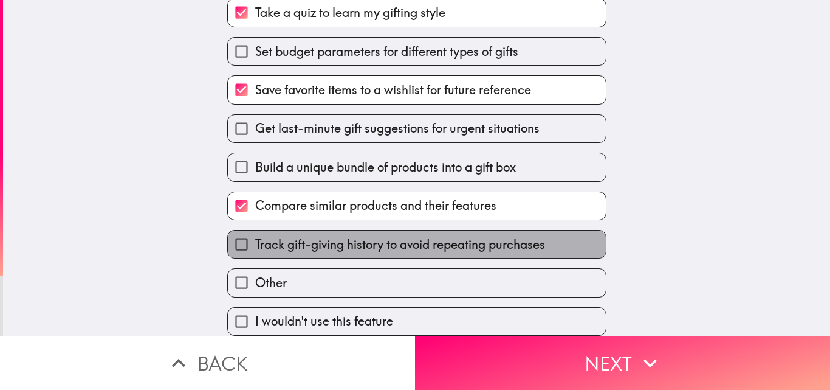
drag, startPoint x: 377, startPoint y: 226, endPoint x: 441, endPoint y: 255, distance: 69.9
click at [378, 236] on span "Track gift-giving history to avoid repeating purchases" at bounding box center [400, 244] width 290 height 17
click at [255, 230] on input "Track gift-giving history to avoid repeating purchases" at bounding box center [241, 243] width 27 height 27
checkbox input "true"
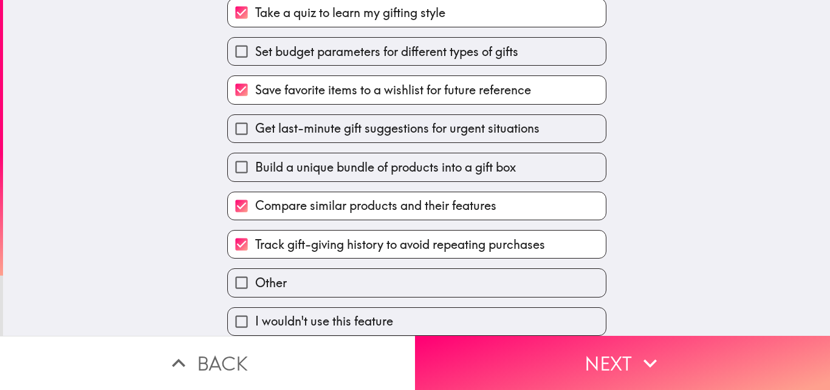
drag, startPoint x: 642, startPoint y: 360, endPoint x: 568, endPoint y: 265, distance: 120.5
click at [642, 360] on icon "button" at bounding box center [650, 362] width 27 height 27
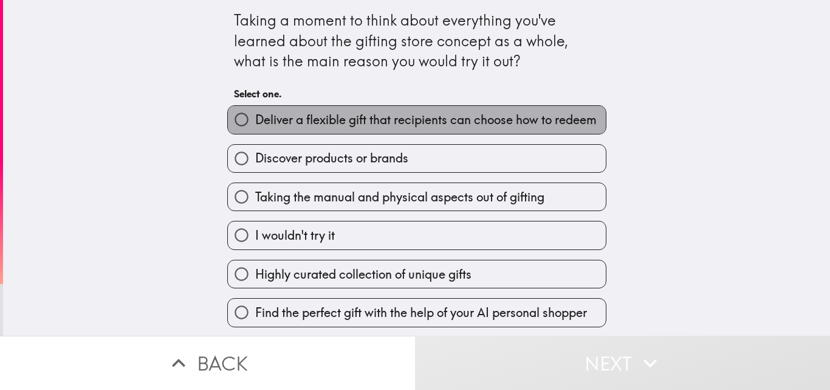
click at [286, 118] on span "Deliver a flexible gift that recipients can choose how to redeem" at bounding box center [426, 119] width 342 height 17
click at [255, 118] on input "Deliver a flexible gift that recipients can choose how to redeem" at bounding box center [241, 119] width 27 height 27
radio input "true"
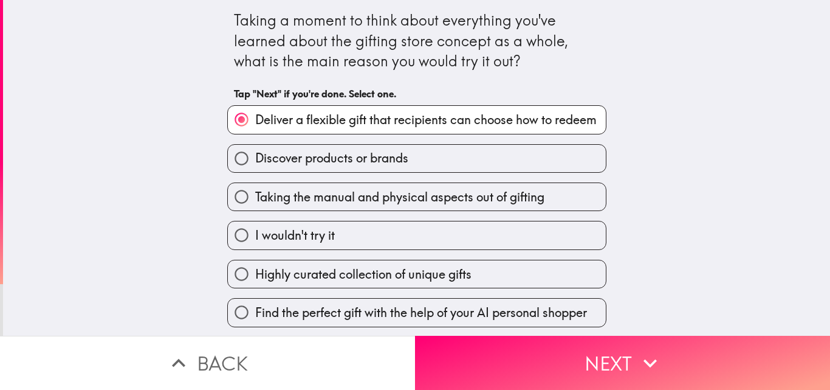
click at [317, 274] on span "Highly curated collection of unique gifts" at bounding box center [363, 274] width 216 height 17
click at [255, 274] on input "Highly curated collection of unique gifts" at bounding box center [241, 273] width 27 height 27
radio input "true"
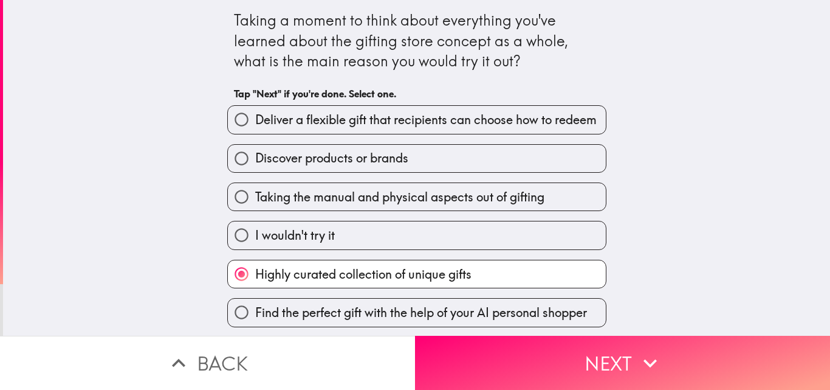
scroll to position [39, 0]
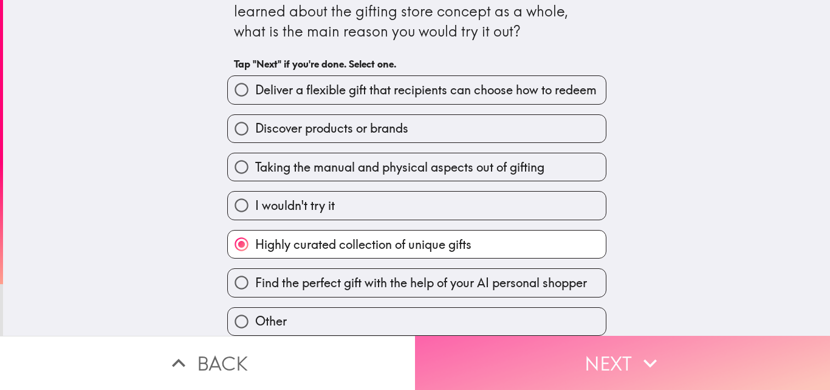
click at [637, 351] on icon "button" at bounding box center [650, 362] width 27 height 27
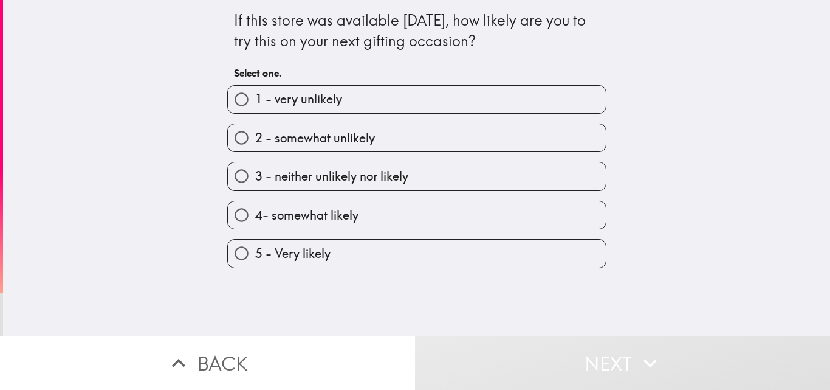
click at [311, 231] on div "5 - Very likely" at bounding box center [412, 248] width 389 height 38
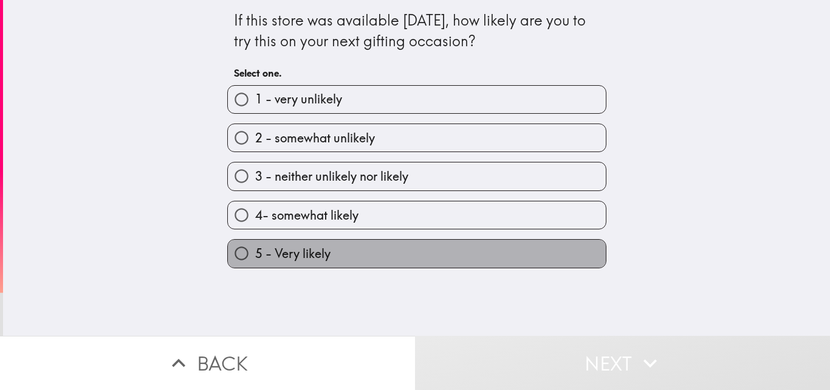
click at [321, 254] on span "5 - Very likely" at bounding box center [292, 253] width 75 height 17
click at [255, 254] on input "5 - Very likely" at bounding box center [241, 252] width 27 height 27
radio input "true"
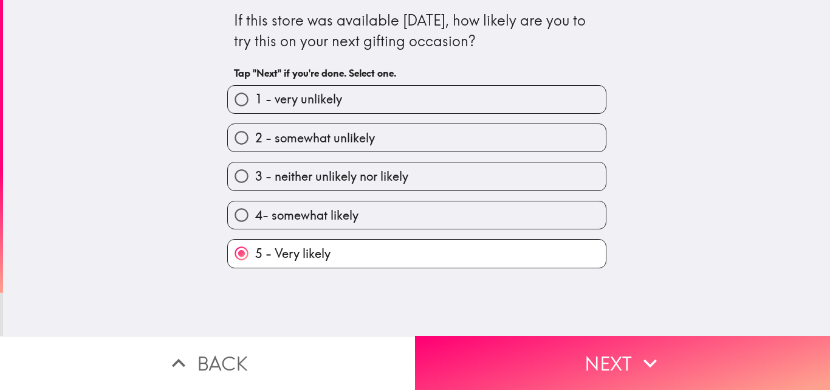
drag, startPoint x: 613, startPoint y: 355, endPoint x: 586, endPoint y: 285, distance: 75.6
click at [614, 355] on button "Next" at bounding box center [622, 362] width 415 height 54
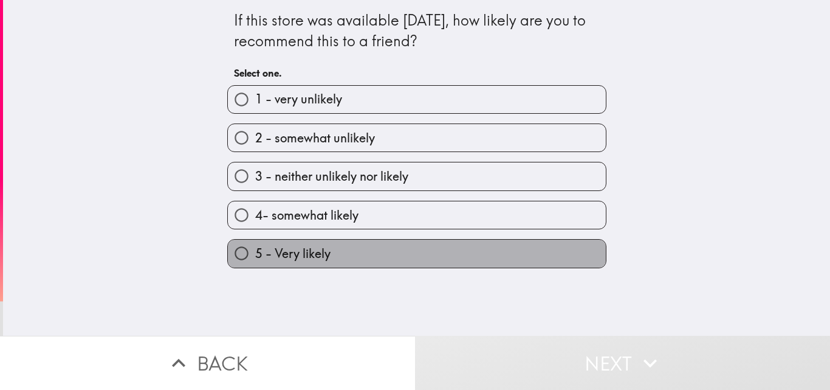
click at [327, 253] on label "5 - Very likely" at bounding box center [417, 252] width 378 height 27
click at [255, 253] on input "5 - Very likely" at bounding box center [241, 252] width 27 height 27
radio input "true"
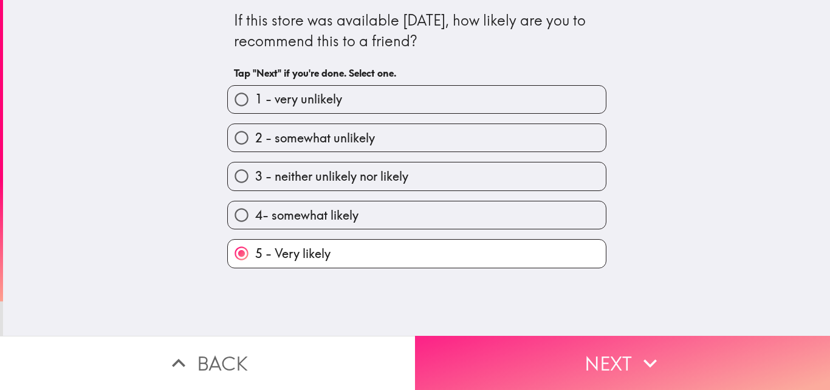
click at [614, 359] on button "Next" at bounding box center [622, 362] width 415 height 54
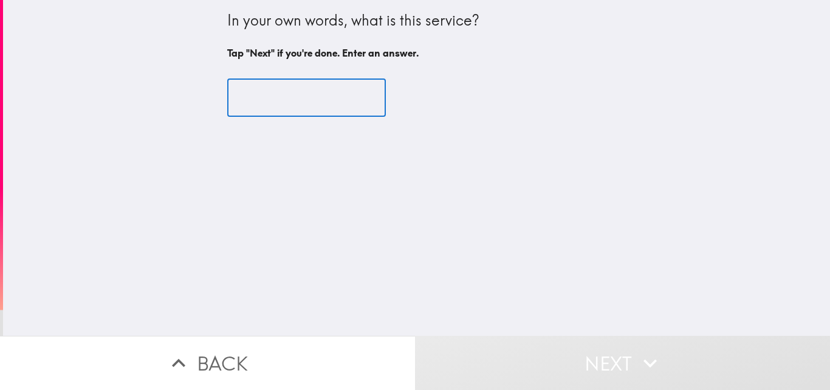
click at [320, 94] on input "text" at bounding box center [306, 98] width 159 height 38
click at [276, 87] on input "text" at bounding box center [306, 98] width 159 height 38
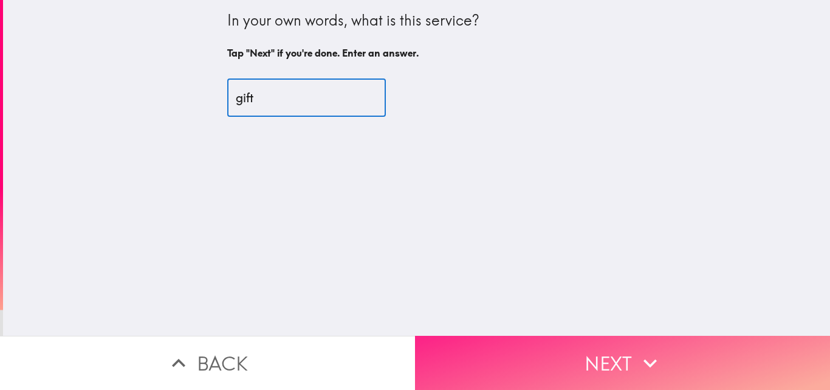
type input "gift"
drag, startPoint x: 559, startPoint y: 359, endPoint x: 568, endPoint y: 336, distance: 24.8
click at [560, 359] on button "Next" at bounding box center [622, 362] width 415 height 54
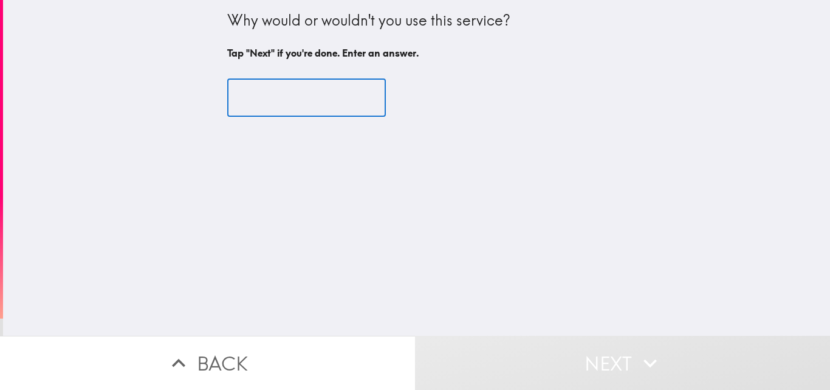
click at [280, 92] on input "text" at bounding box center [306, 98] width 159 height 38
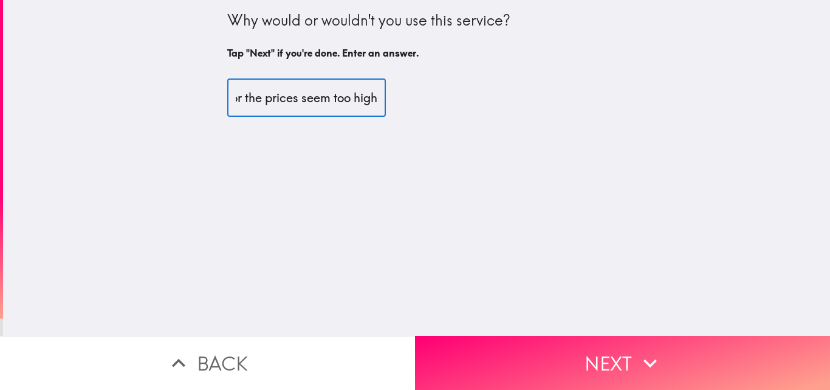
scroll to position [0, 476]
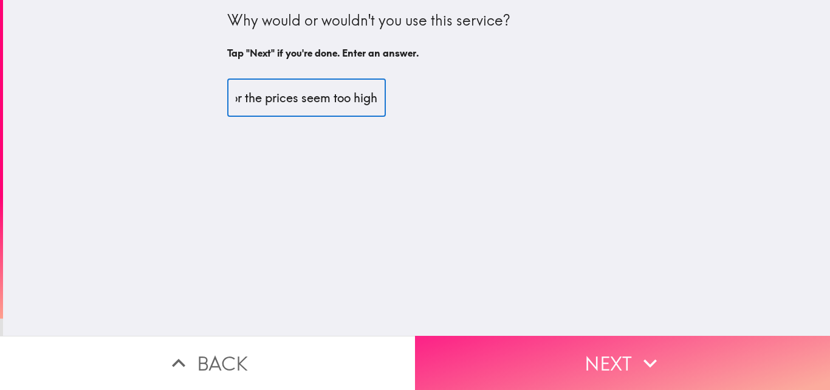
type input "I would use it for concenience but I likely wouldn't if the product quality is …"
click at [603, 349] on button "Next" at bounding box center [622, 362] width 415 height 54
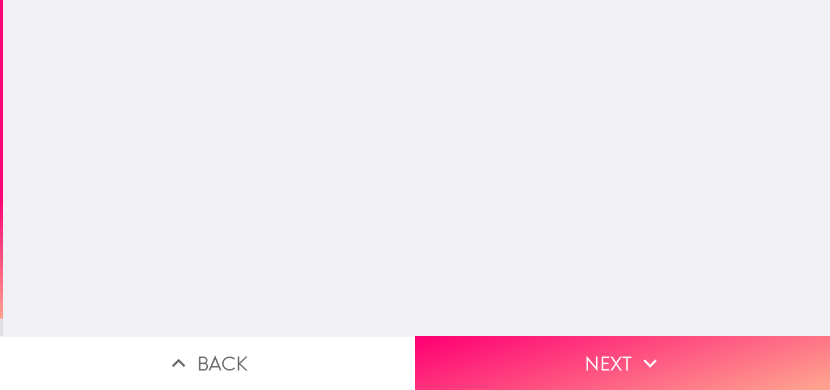
scroll to position [0, 0]
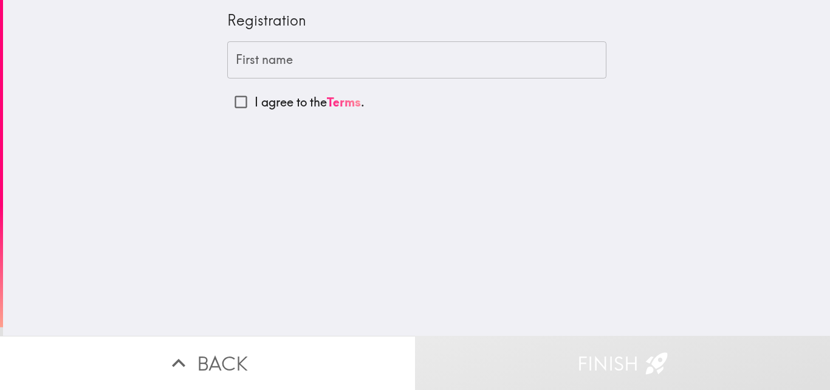
drag, startPoint x: 269, startPoint y: 57, endPoint x: 291, endPoint y: 63, distance: 23.5
click at [268, 57] on input "First name" at bounding box center [416, 60] width 379 height 38
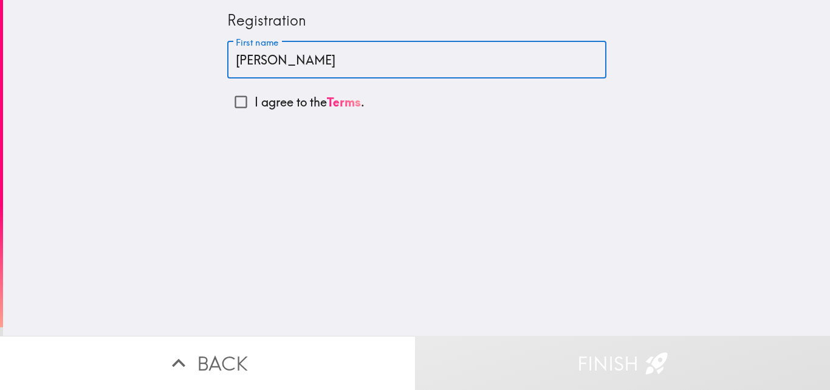
type input "[PERSON_NAME]"
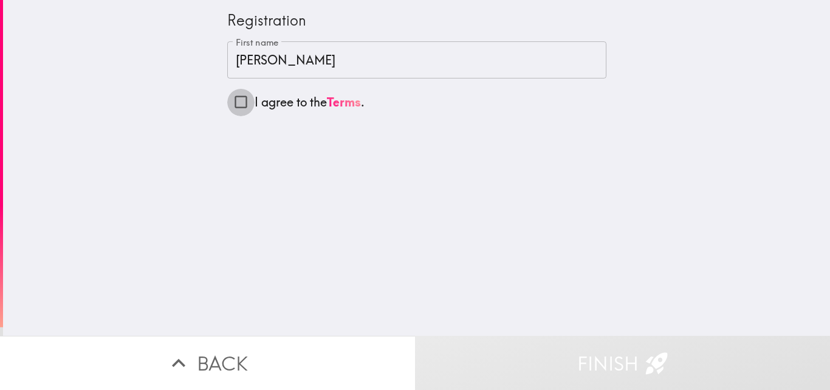
click at [232, 102] on input "I agree to the Terms ." at bounding box center [240, 101] width 27 height 27
checkbox input "true"
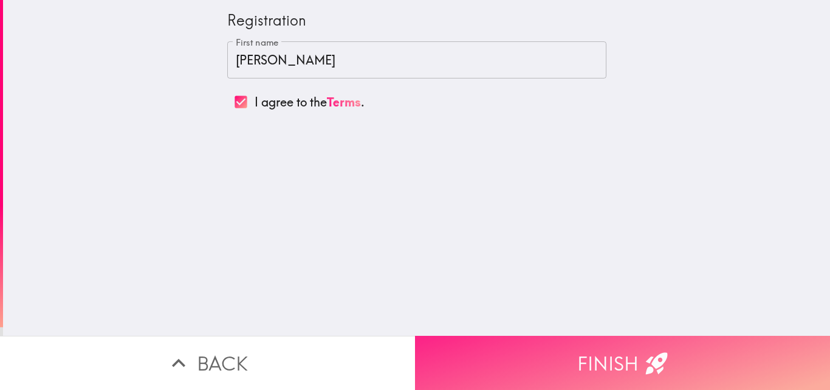
click at [623, 355] on button "Finish" at bounding box center [622, 362] width 415 height 54
